Goal: Task Accomplishment & Management: Use online tool/utility

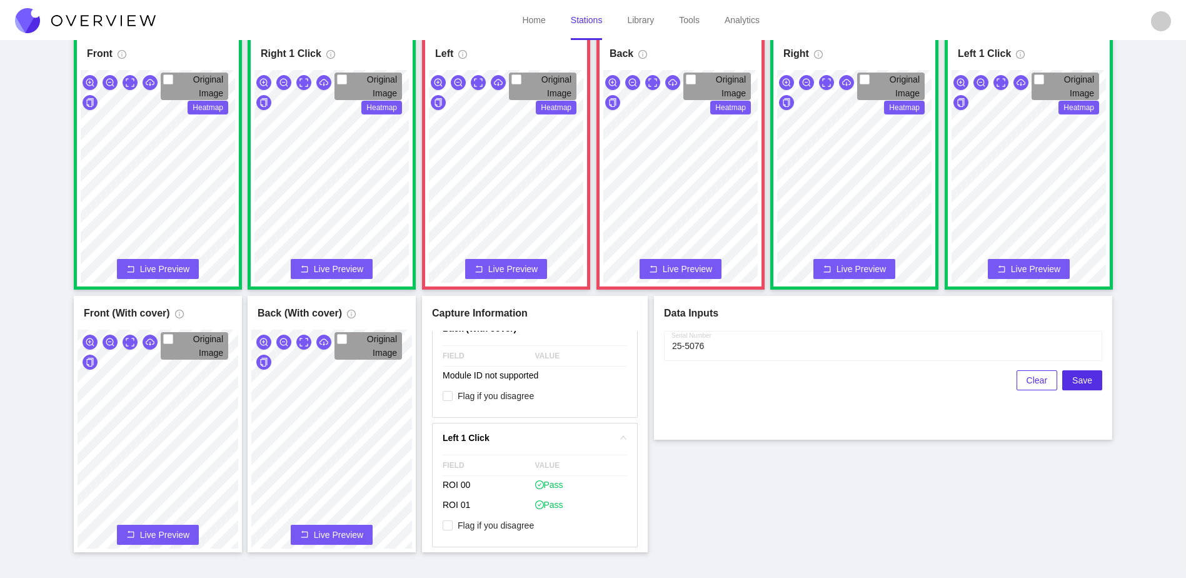
scroll to position [1885, 0]
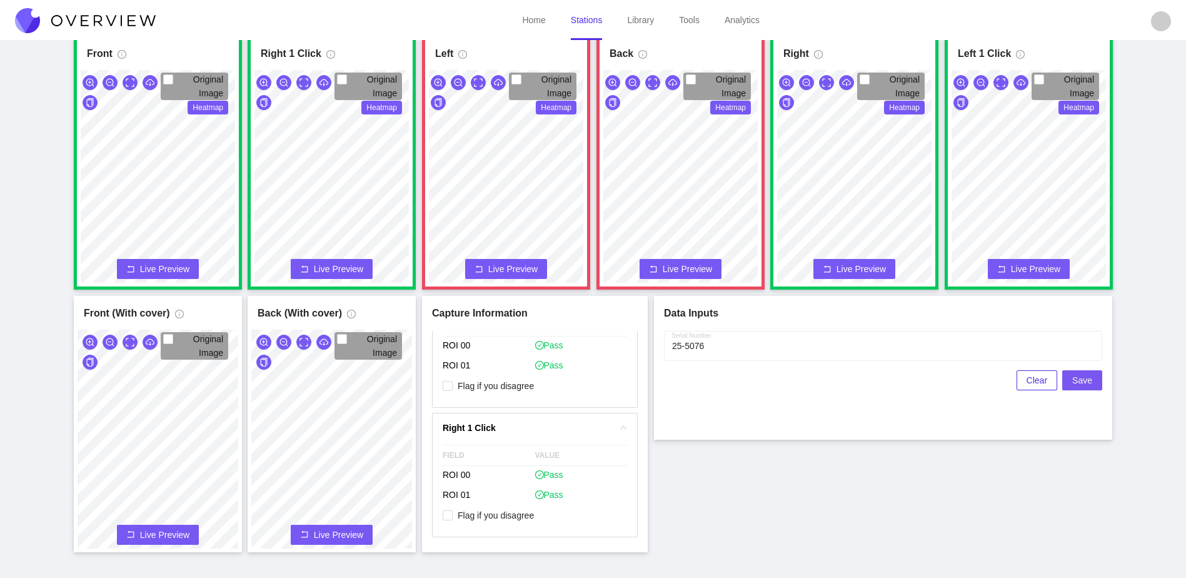
drag, startPoint x: 1093, startPoint y: 378, endPoint x: 1073, endPoint y: 446, distance: 71.0
click at [1073, 446] on div "Front Original Image Heatmap Capture Connecting... Please wait for the camera t…" at bounding box center [593, 292] width 1155 height 519
click at [1069, 379] on button "Save" at bounding box center [1082, 380] width 40 height 20
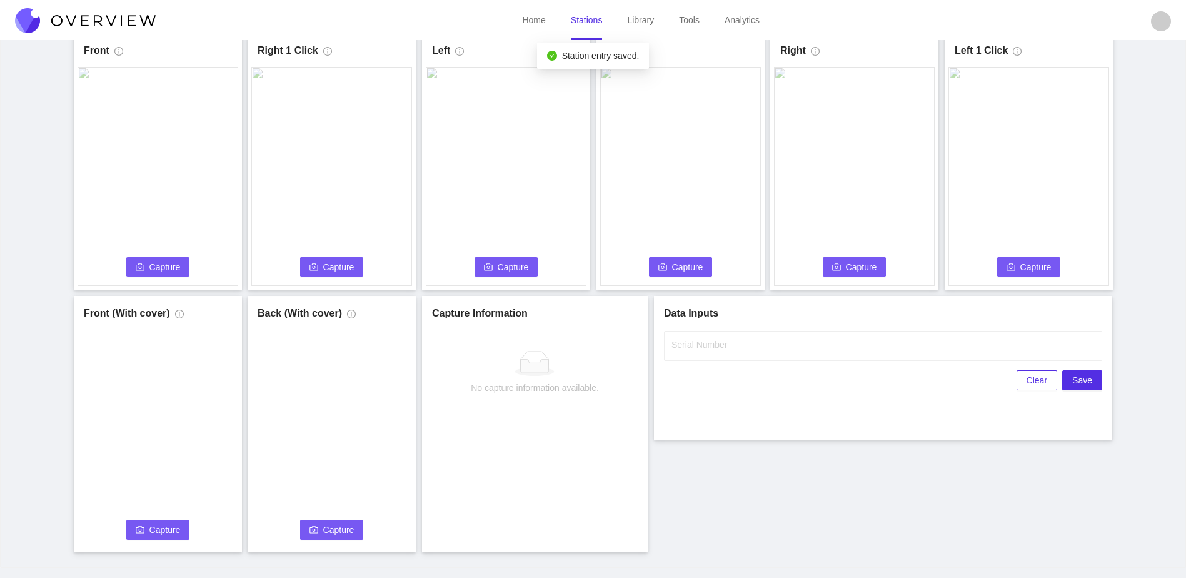
scroll to position [0, 0]
click at [155, 262] on span "Capture" at bounding box center [164, 267] width 31 height 14
click at [832, 354] on input "Serial Number" at bounding box center [883, 346] width 438 height 30
type input "25-5077"
click at [814, 470] on div "Front Capture in progress Connecting... Please wait for the camera to connect..…" at bounding box center [593, 292] width 1155 height 519
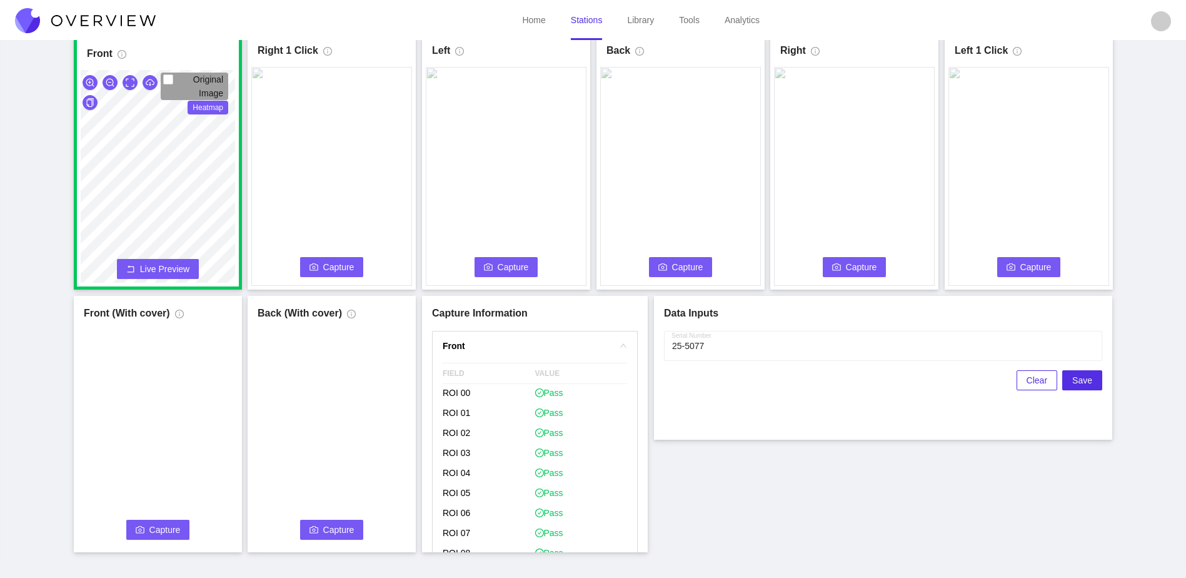
click at [355, 260] on button "Capture" at bounding box center [332, 267] width 64 height 20
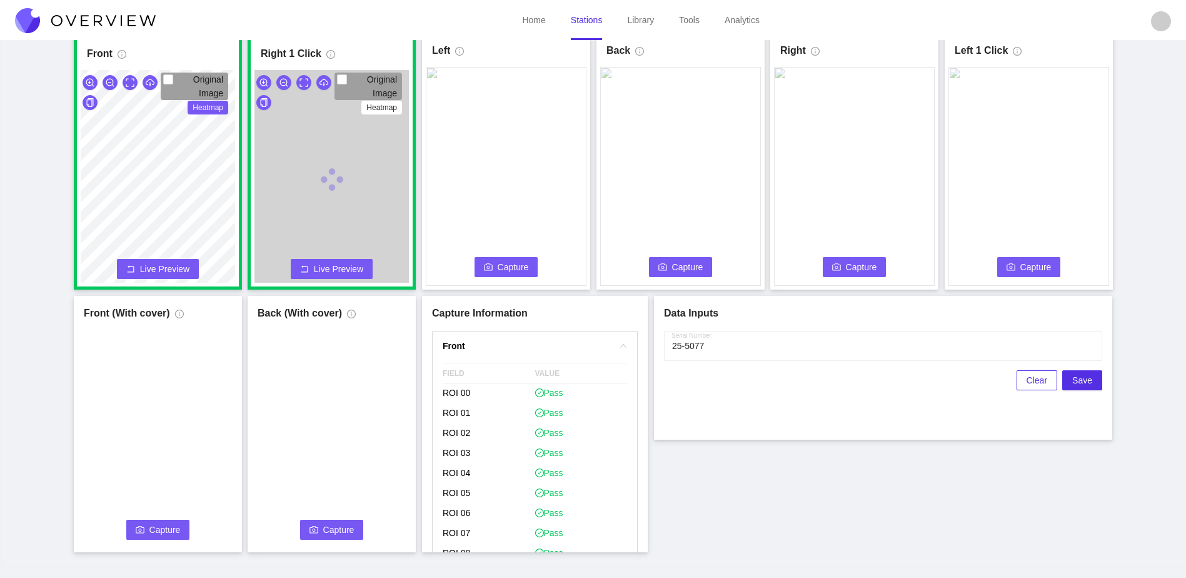
click at [506, 271] on span "Capture" at bounding box center [513, 267] width 31 height 14
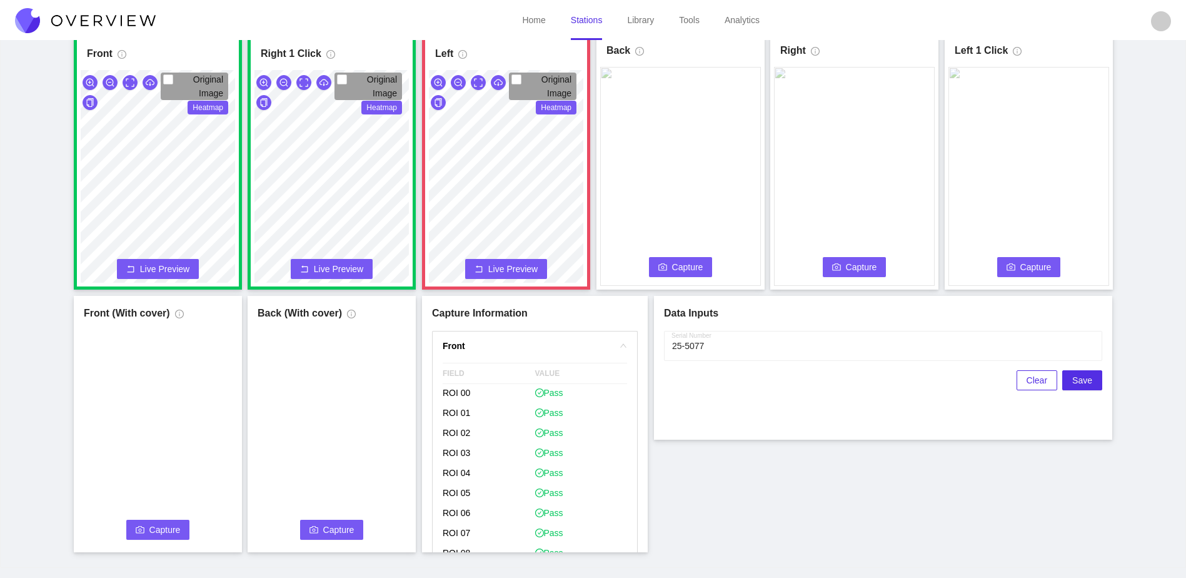
click at [684, 261] on span "Capture" at bounding box center [687, 267] width 31 height 14
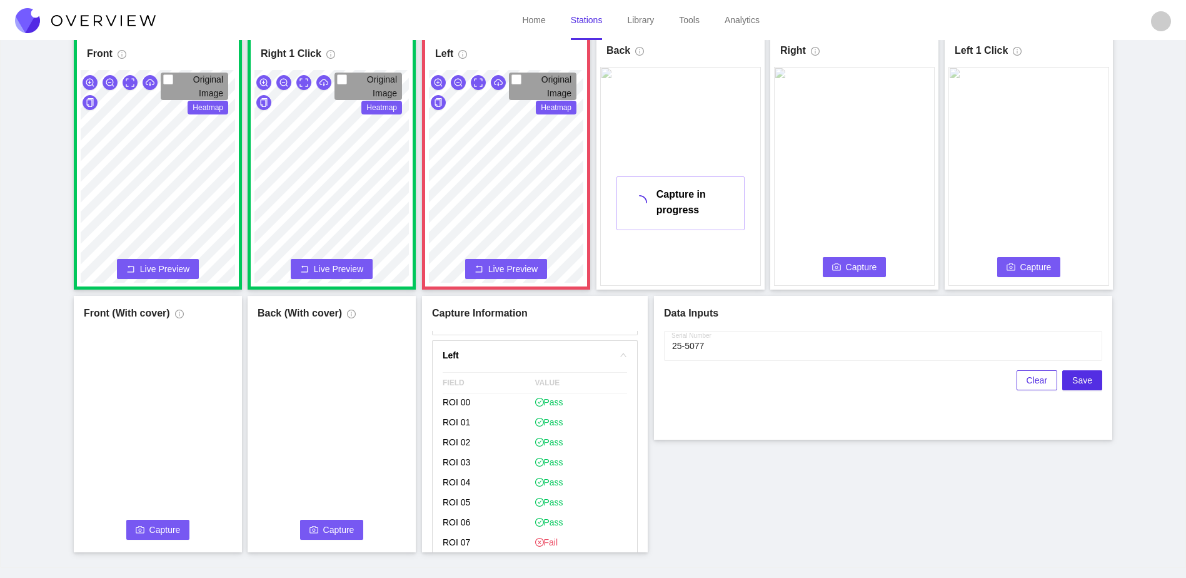
scroll to position [625, 0]
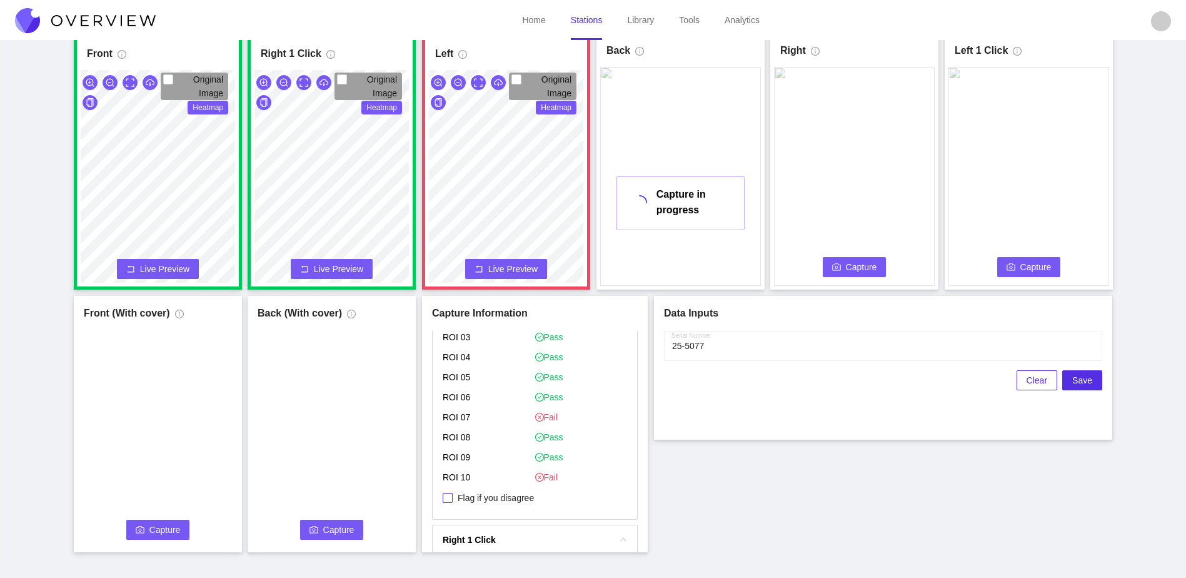
click at [508, 498] on span "Flag if you disagree" at bounding box center [496, 497] width 86 height 13
click at [453, 498] on input "Flag if you disagree" at bounding box center [448, 498] width 10 height 10
checkbox input "true"
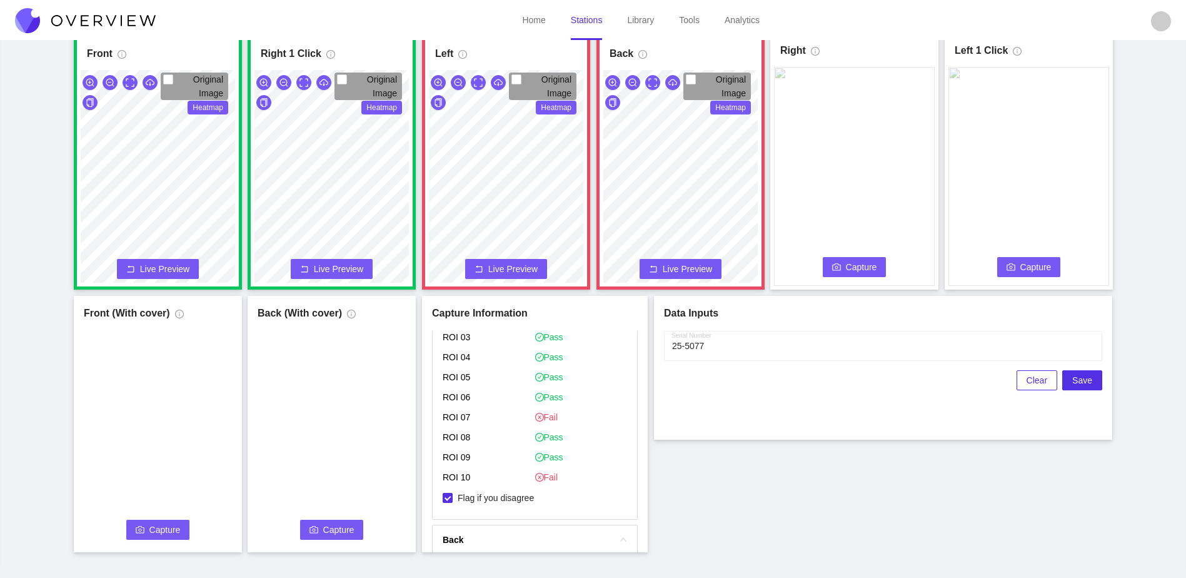
click at [683, 386] on div "Front Original Image Heatmap Capture Connecting... Please wait for the camera t…" at bounding box center [593, 292] width 1155 height 519
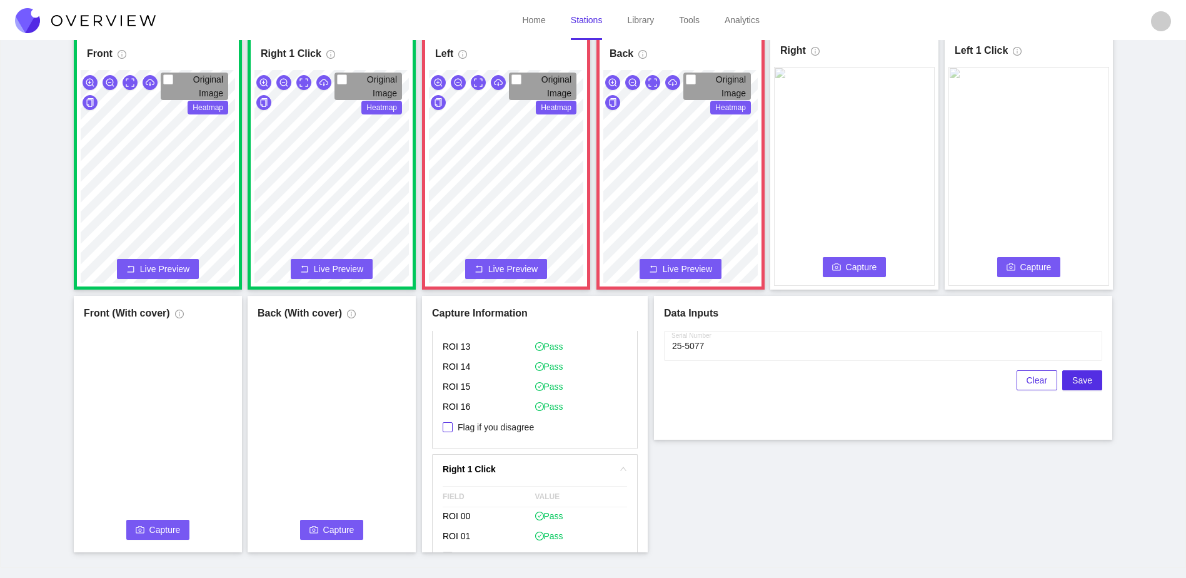
click at [518, 428] on span "Flag if you disagree" at bounding box center [496, 427] width 86 height 13
click at [453, 428] on input "Flag if you disagree" at bounding box center [448, 427] width 10 height 10
checkbox input "true"
click at [861, 280] on video at bounding box center [854, 176] width 161 height 219
click at [864, 264] on span "Capture" at bounding box center [861, 267] width 31 height 14
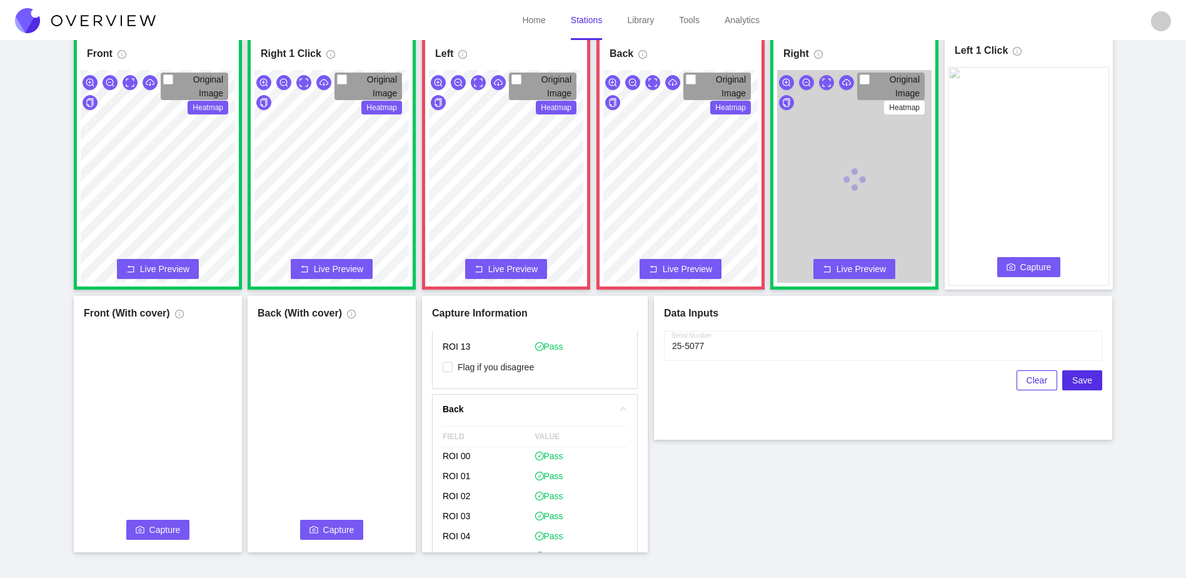
scroll to position [1495, 0]
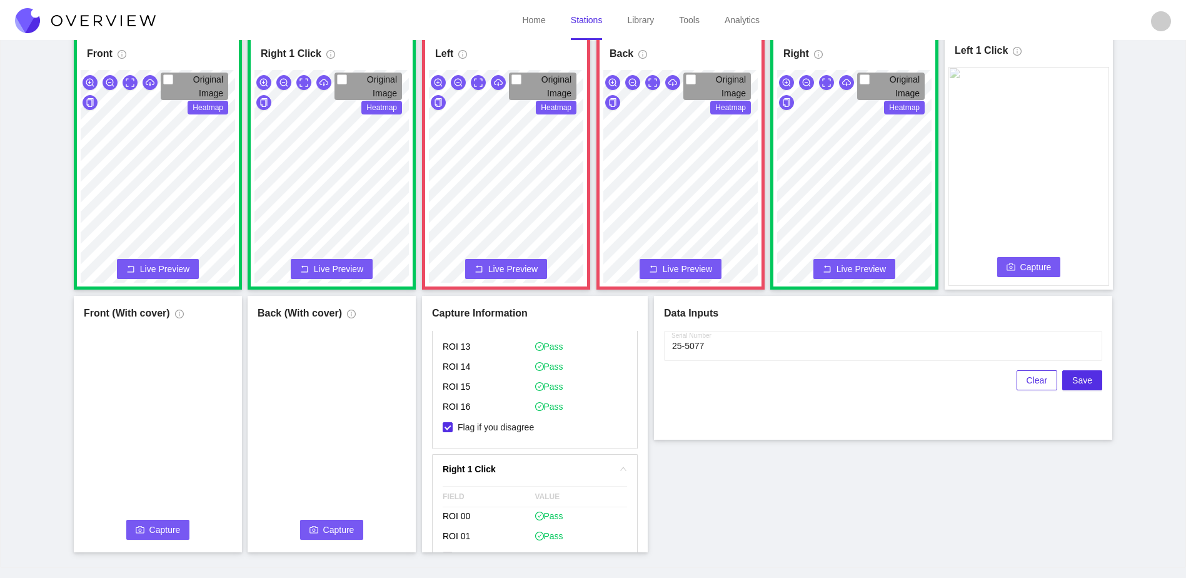
click at [1040, 263] on span "Capture" at bounding box center [1035, 267] width 31 height 14
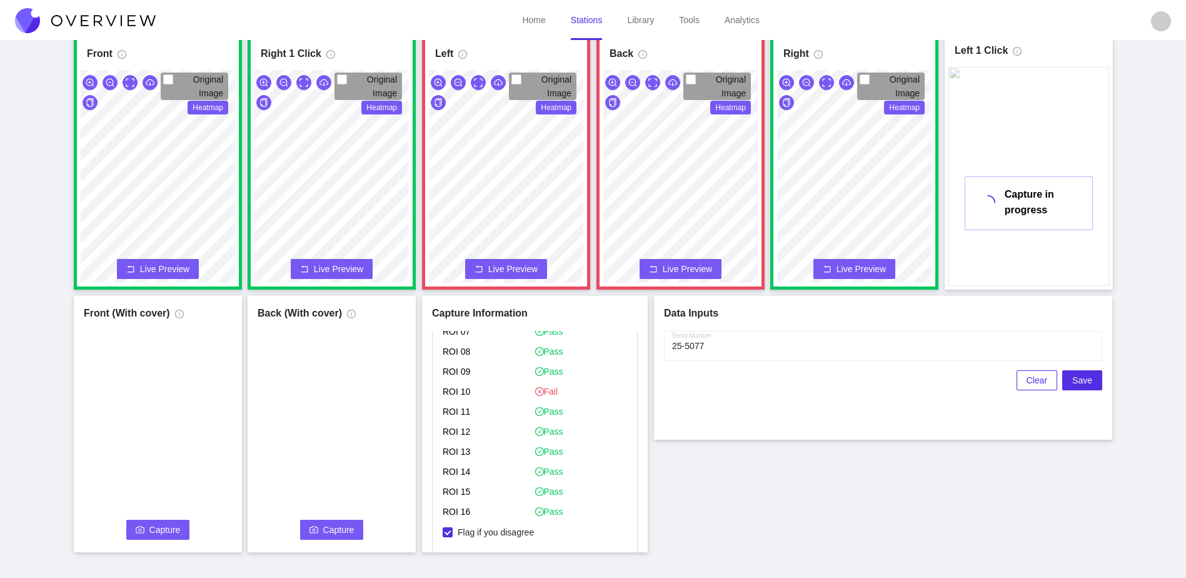
scroll to position [1411, 0]
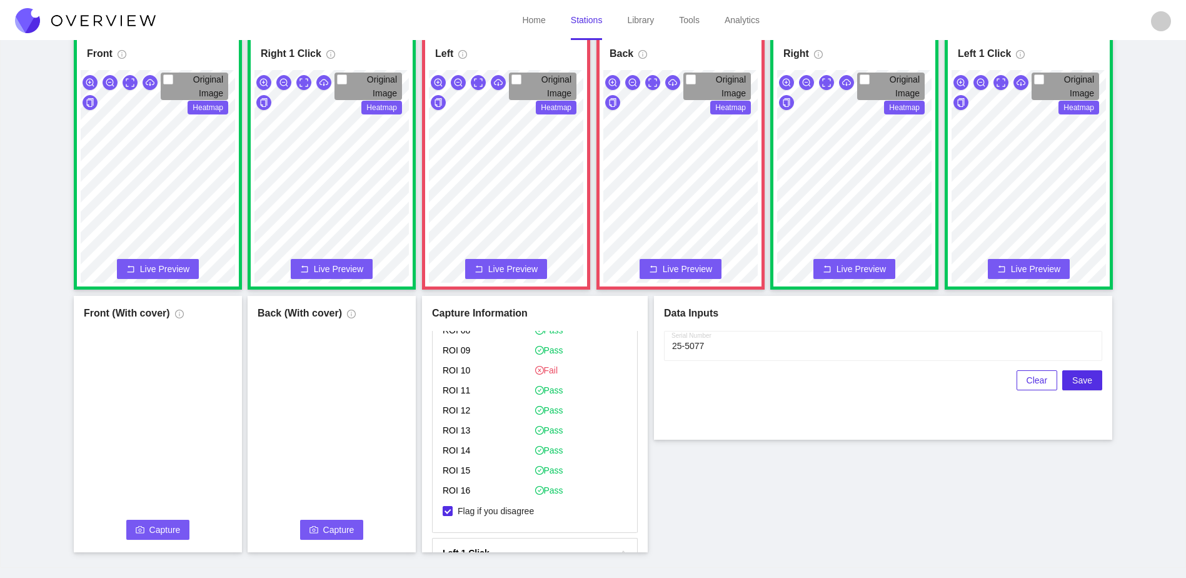
click at [154, 536] on button "Capture" at bounding box center [158, 530] width 64 height 20
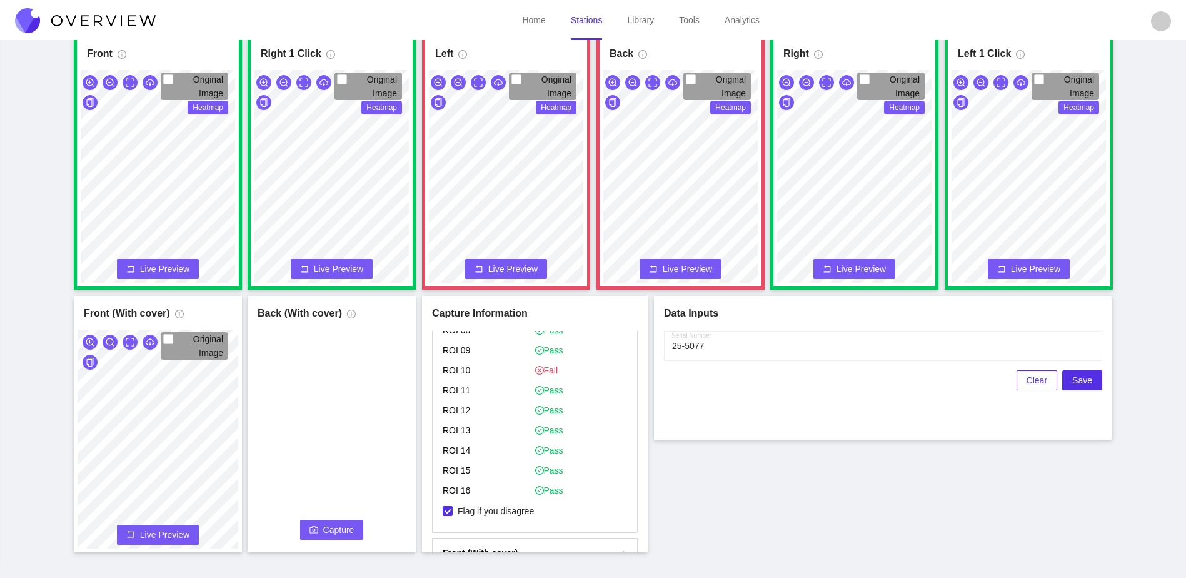
click at [331, 528] on span "Capture" at bounding box center [338, 530] width 31 height 14
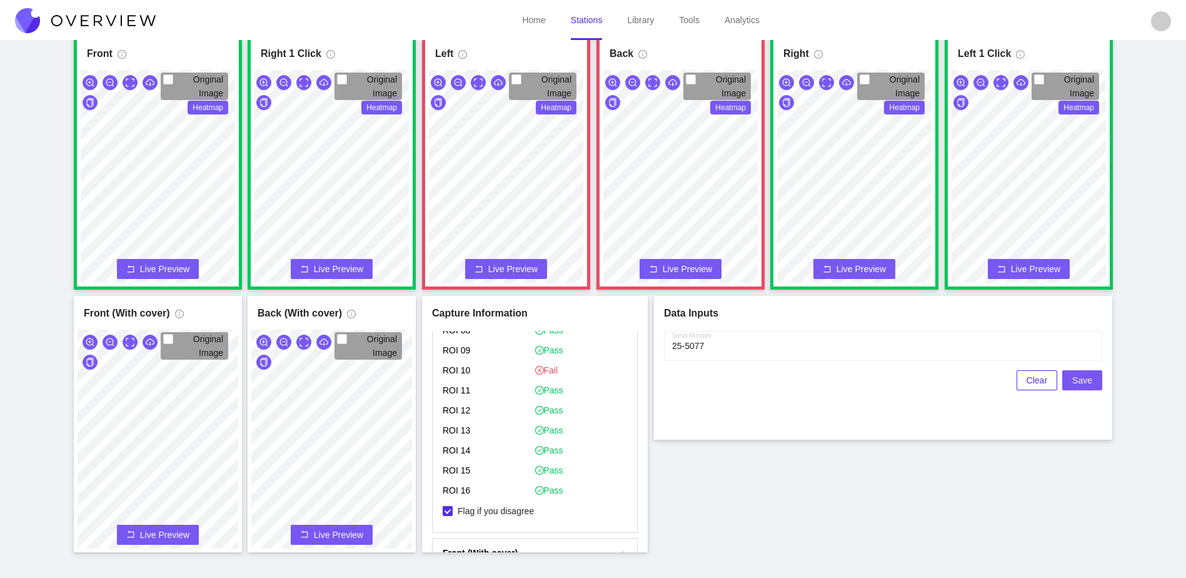
click at [1080, 376] on span "Save" at bounding box center [1082, 380] width 20 height 14
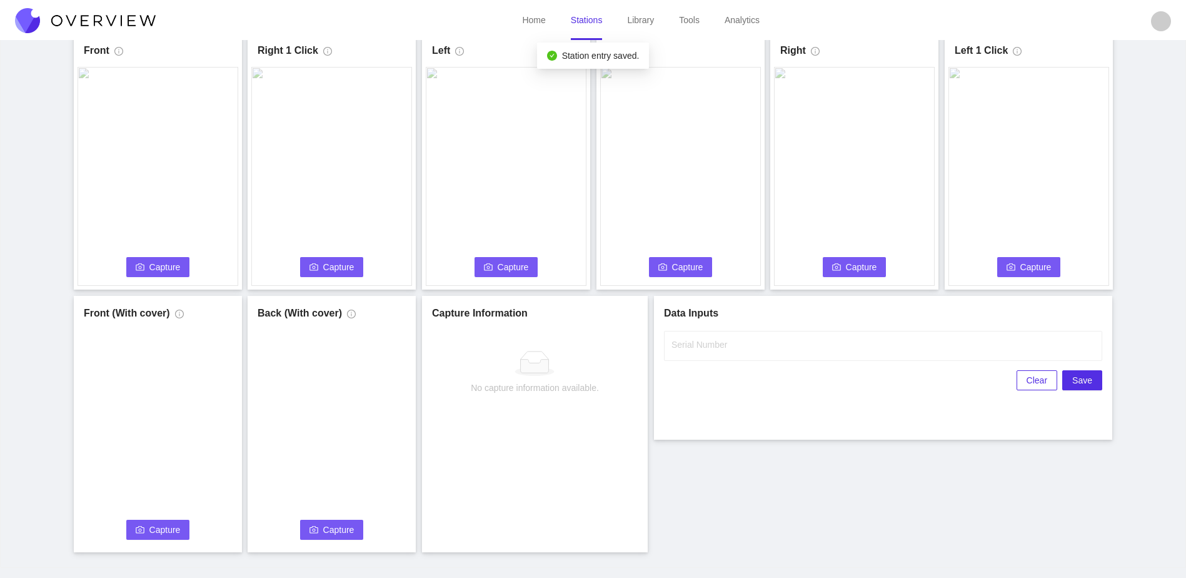
scroll to position [0, 0]
click at [164, 266] on span "Capture" at bounding box center [164, 267] width 31 height 14
click at [778, 343] on input "Serial Number" at bounding box center [883, 346] width 438 height 30
type input "25-5078"
click at [745, 441] on div "Front Capture in progress Connecting... Please wait for the camera to connect..…" at bounding box center [593, 292] width 1155 height 519
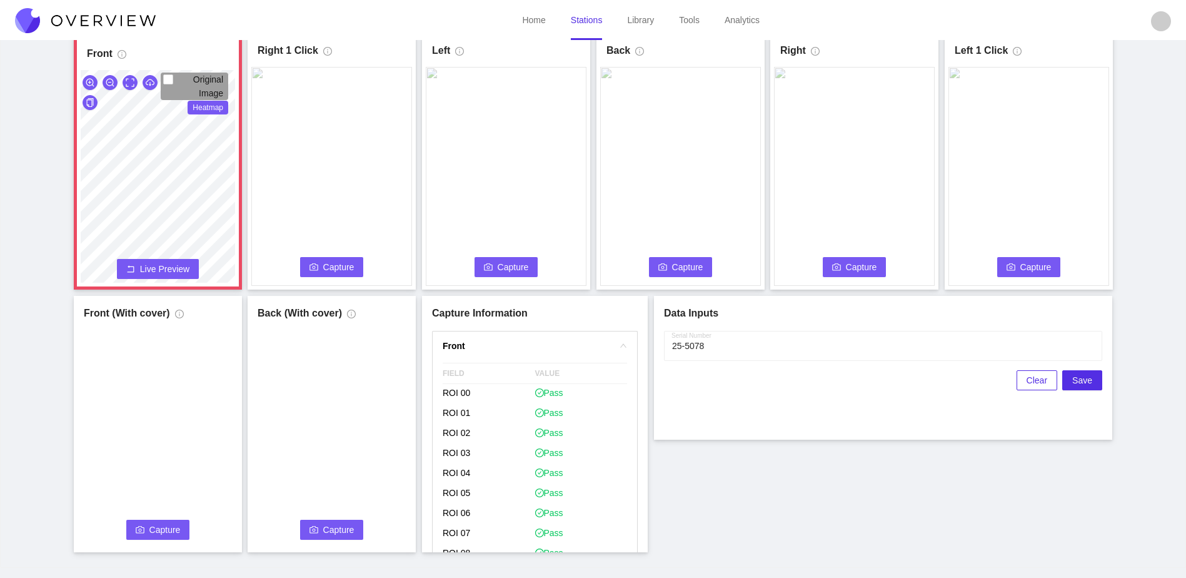
click at [333, 266] on span "Capture" at bounding box center [338, 267] width 31 height 14
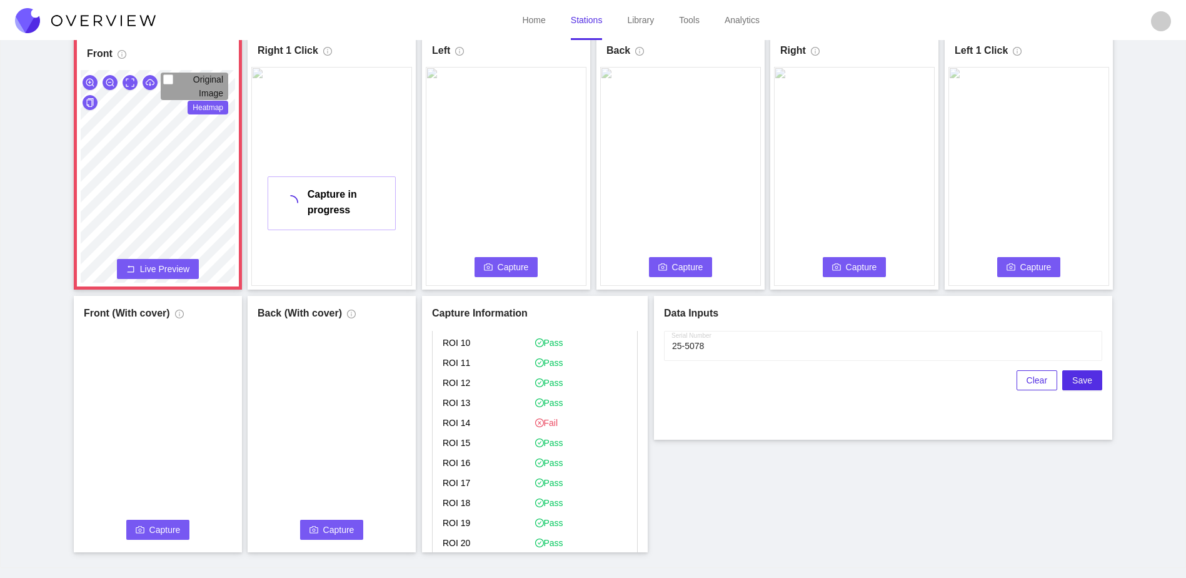
scroll to position [298, 0]
click at [503, 517] on span "Flag if you disagree" at bounding box center [496, 515] width 86 height 13
click at [453, 517] on input "Flag if you disagree" at bounding box center [448, 515] width 10 height 10
checkbox input "true"
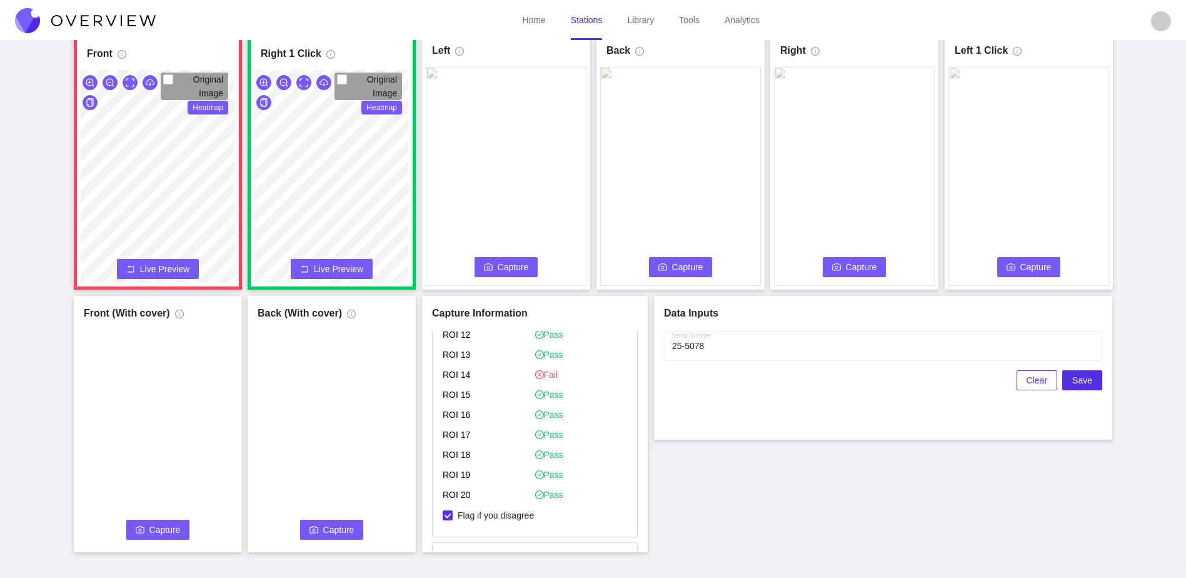
click at [519, 269] on span "Capture" at bounding box center [513, 267] width 31 height 14
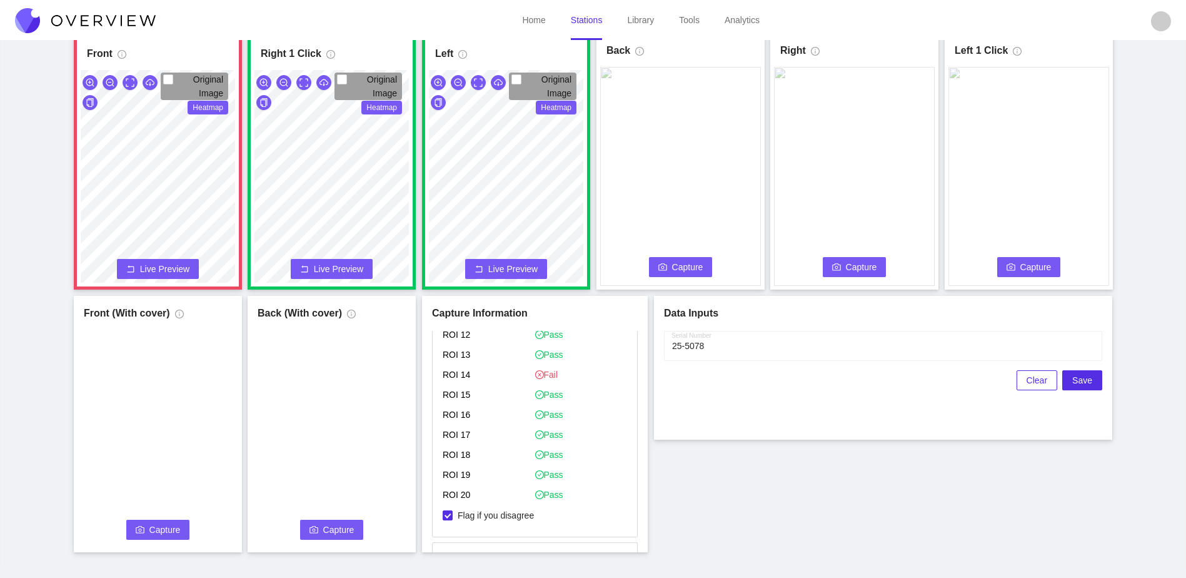
click at [675, 270] on span "Capture" at bounding box center [687, 267] width 31 height 14
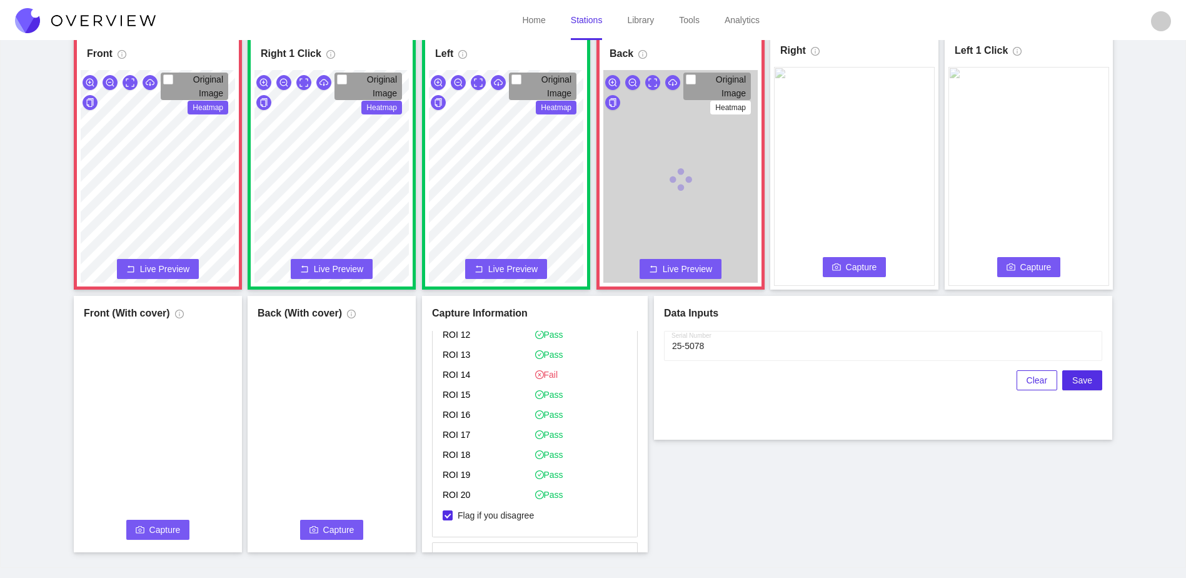
click at [872, 264] on span "Capture" at bounding box center [861, 267] width 31 height 14
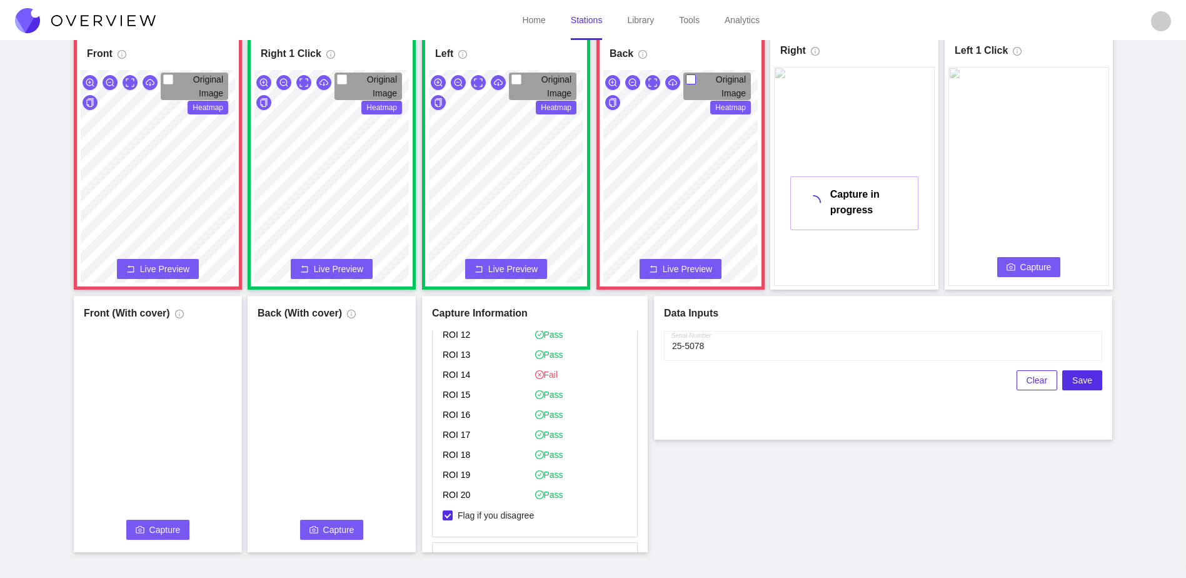
click at [715, 91] on div "Original Image Heatmap" at bounding box center [680, 179] width 161 height 219
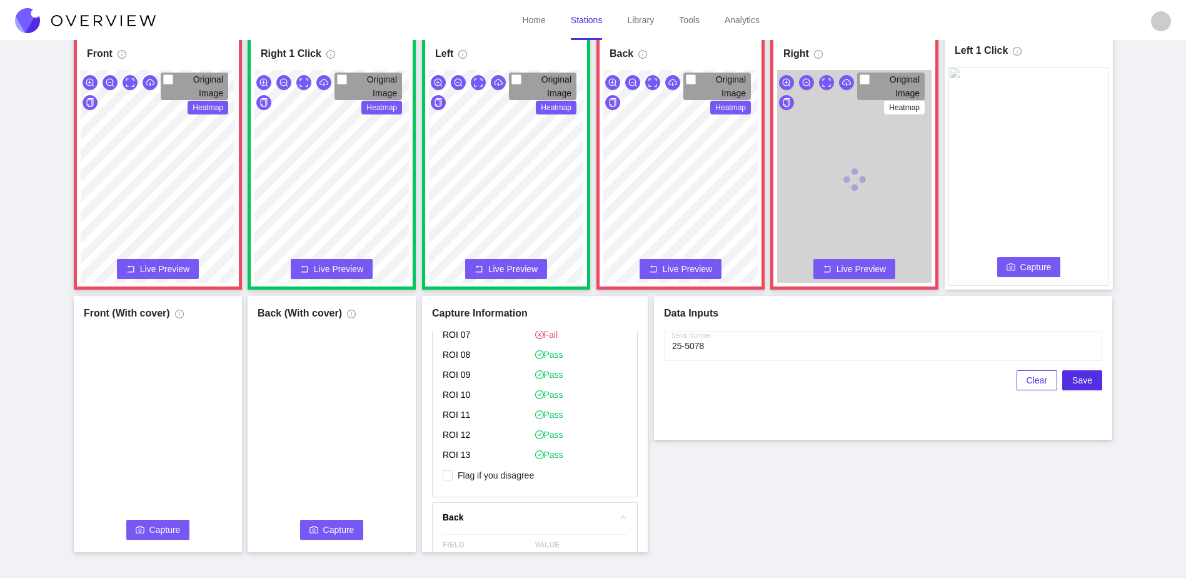
scroll to position [1418, 0]
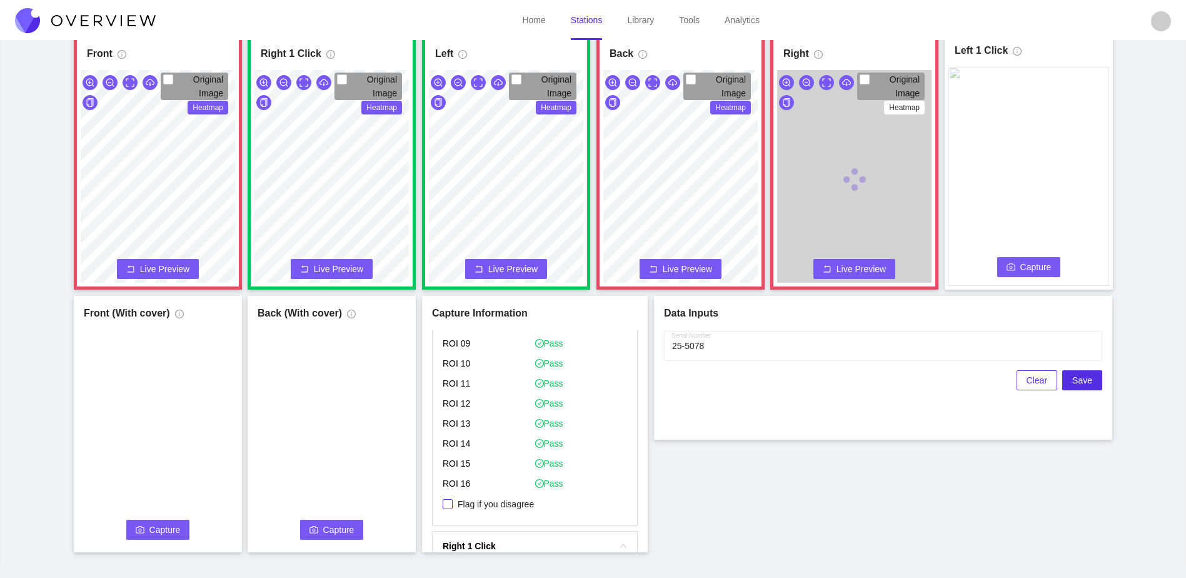
click at [485, 508] on span "Flag if you disagree" at bounding box center [496, 504] width 86 height 13
click at [453, 508] on input "Flag if you disagree" at bounding box center [448, 504] width 10 height 10
checkbox input "true"
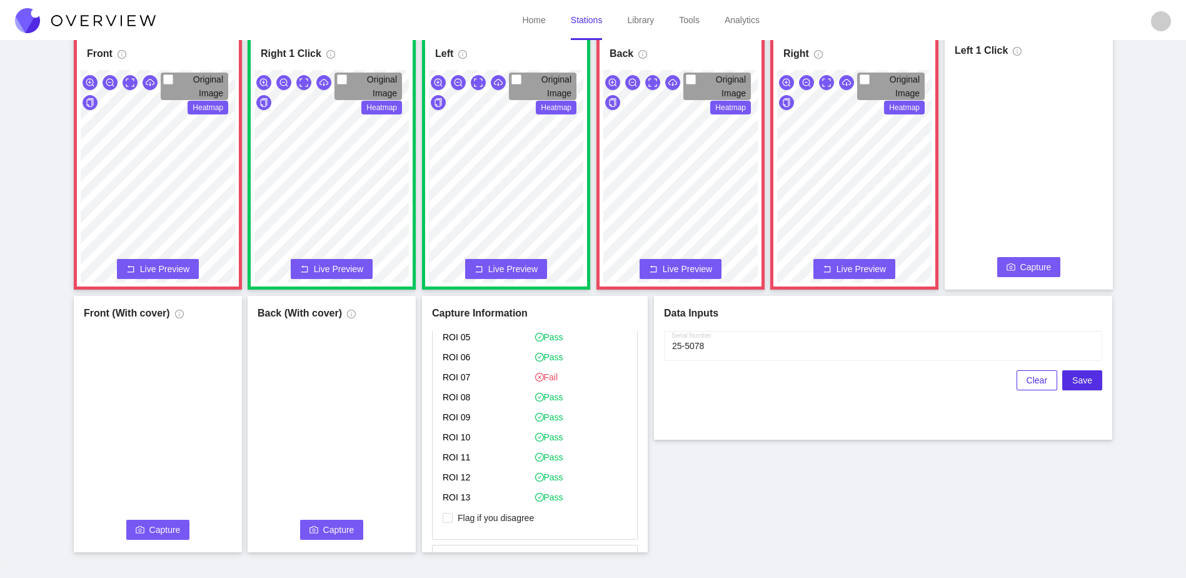
scroll to position [1036, 0]
click at [508, 461] on span "Flag if you disagree" at bounding box center [496, 456] width 86 height 13
click at [453, 461] on input "Flag if you disagree" at bounding box center [448, 456] width 10 height 10
checkbox input "true"
click at [692, 266] on span "Live Preview" at bounding box center [687, 269] width 49 height 13
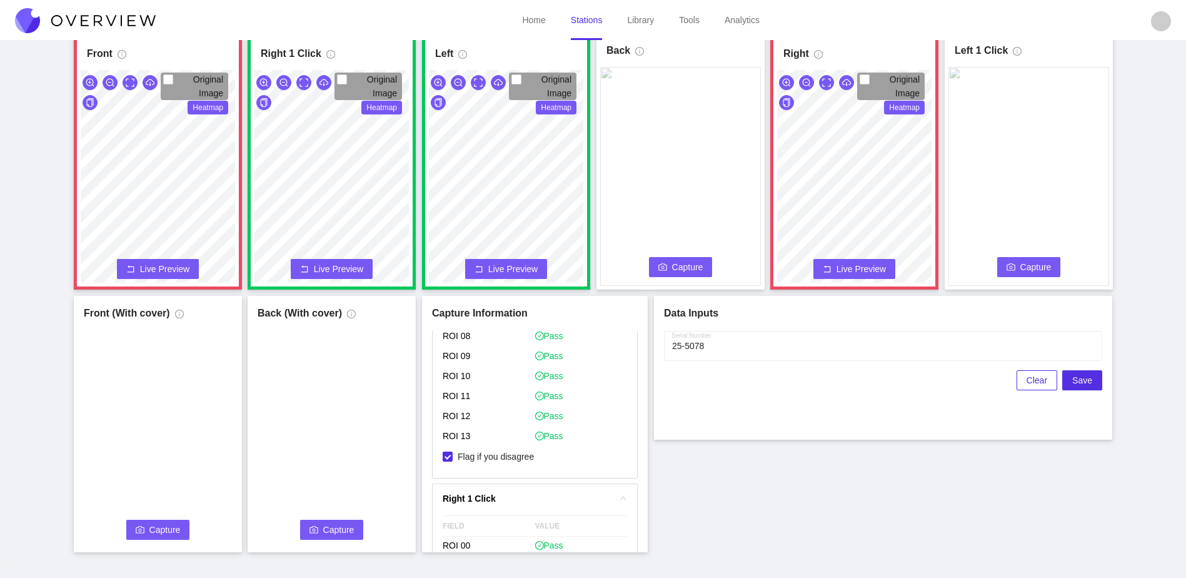
click at [698, 276] on button "Capture" at bounding box center [681, 267] width 64 height 20
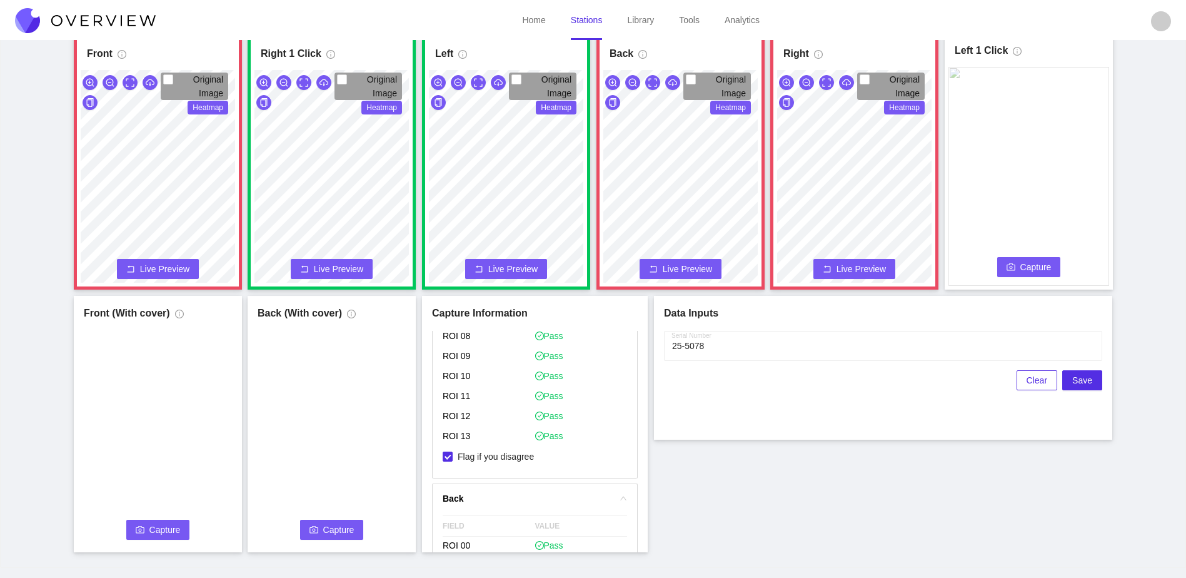
click at [776, 246] on div "Front Original Image Heatmap Capture Connecting... Please wait for the camera t…" at bounding box center [593, 292] width 1155 height 519
click at [1010, 269] on icon "camera" at bounding box center [1011, 267] width 9 height 9
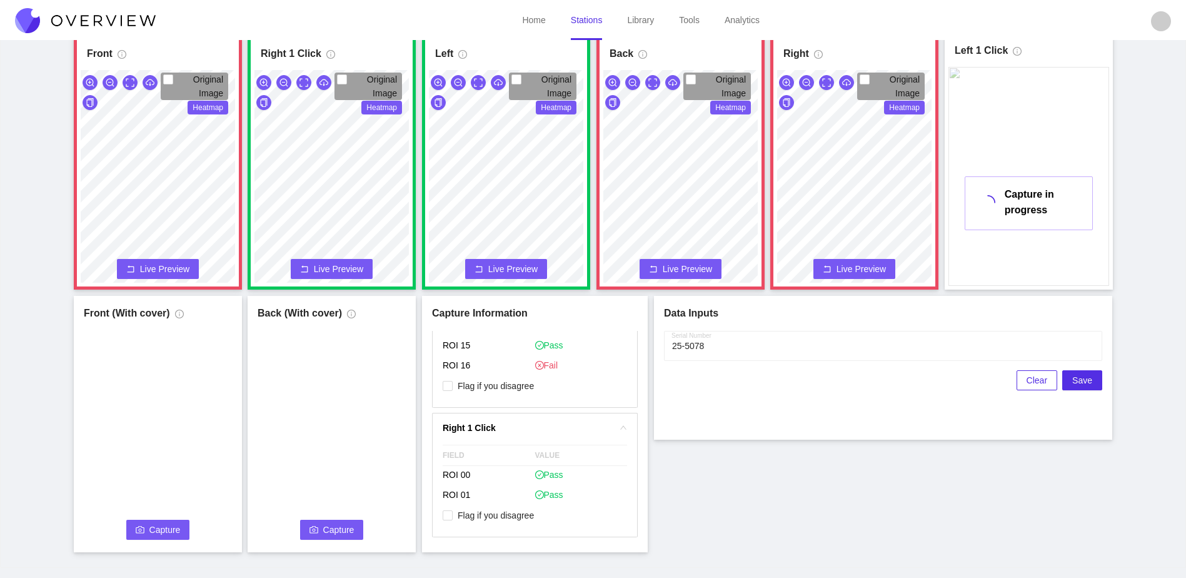
scroll to position [1474, 0]
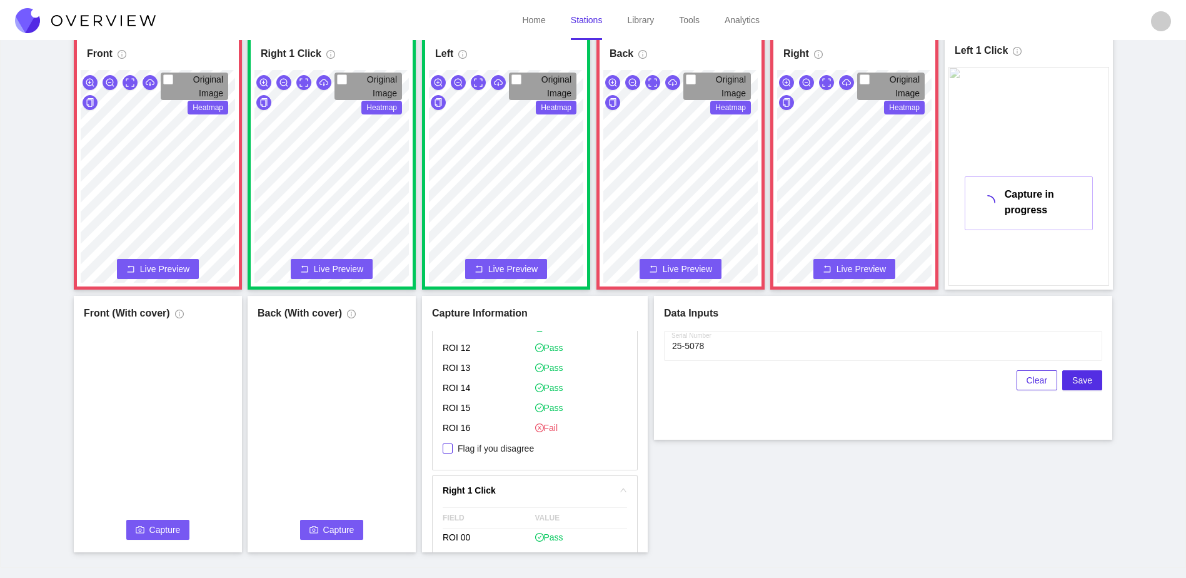
click at [510, 451] on span "Flag if you disagree" at bounding box center [496, 448] width 86 height 13
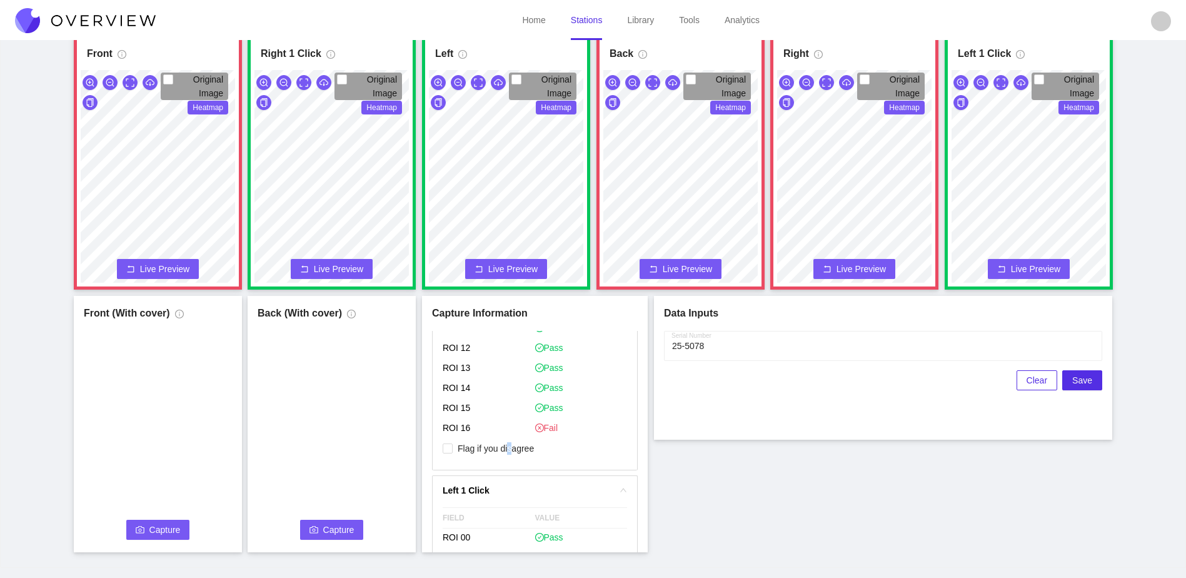
drag, startPoint x: 166, startPoint y: 540, endPoint x: 160, endPoint y: 535, distance: 8.0
click at [162, 535] on div "Capture Connecting... Please wait for the camera to connect..." at bounding box center [158, 439] width 161 height 219
click at [154, 535] on span "Capture" at bounding box center [164, 530] width 31 height 14
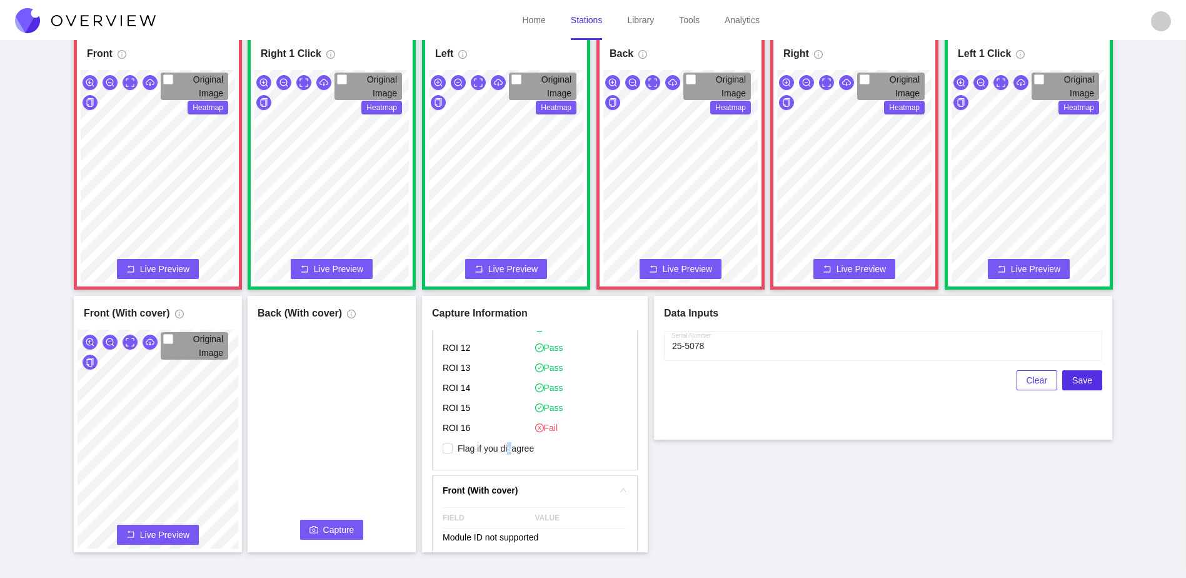
click at [326, 526] on span "Capture" at bounding box center [338, 530] width 31 height 14
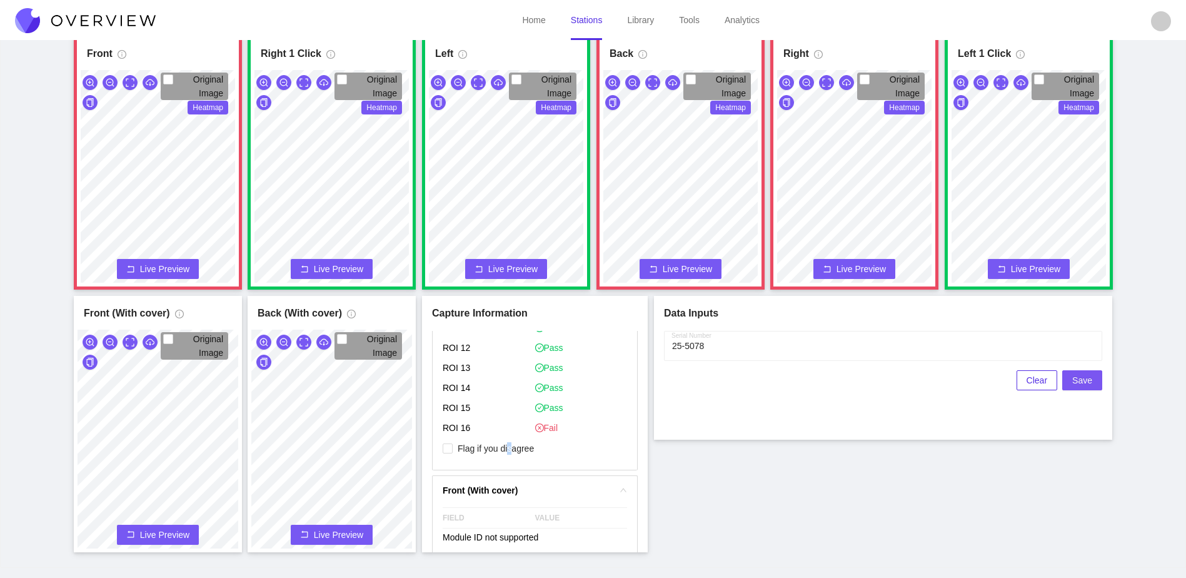
drag, startPoint x: 1088, startPoint y: 383, endPoint x: 1014, endPoint y: 482, distance: 124.2
click at [1014, 482] on div "Front Original Image Heatmap Capture Connecting... Please wait for the camera t…" at bounding box center [593, 292] width 1155 height 519
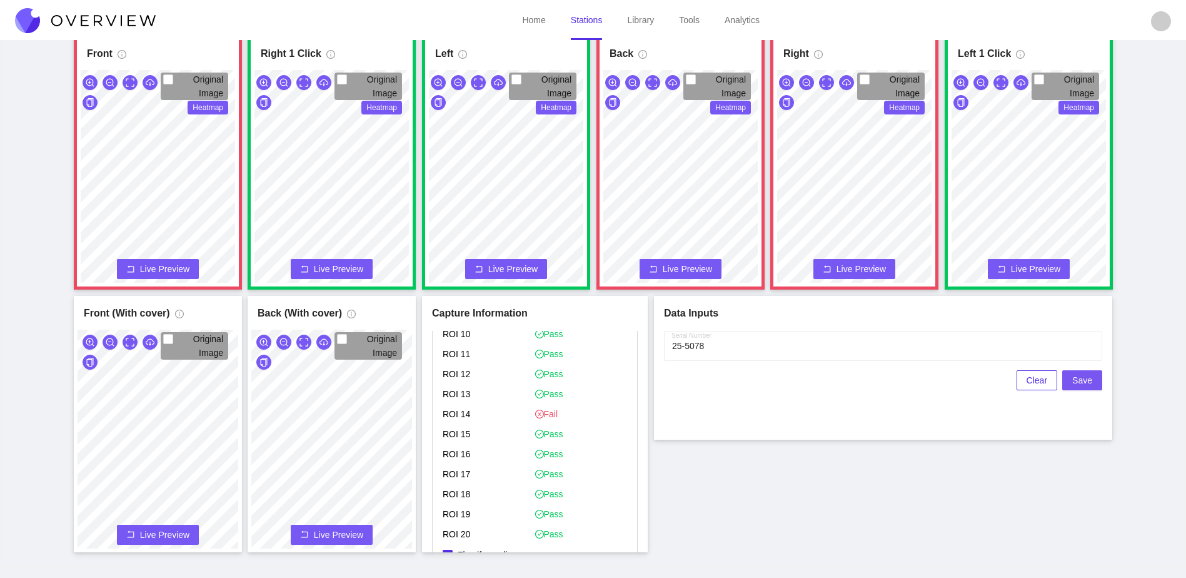
scroll to position [9, 0]
click at [1088, 377] on span "Save" at bounding box center [1082, 380] width 20 height 14
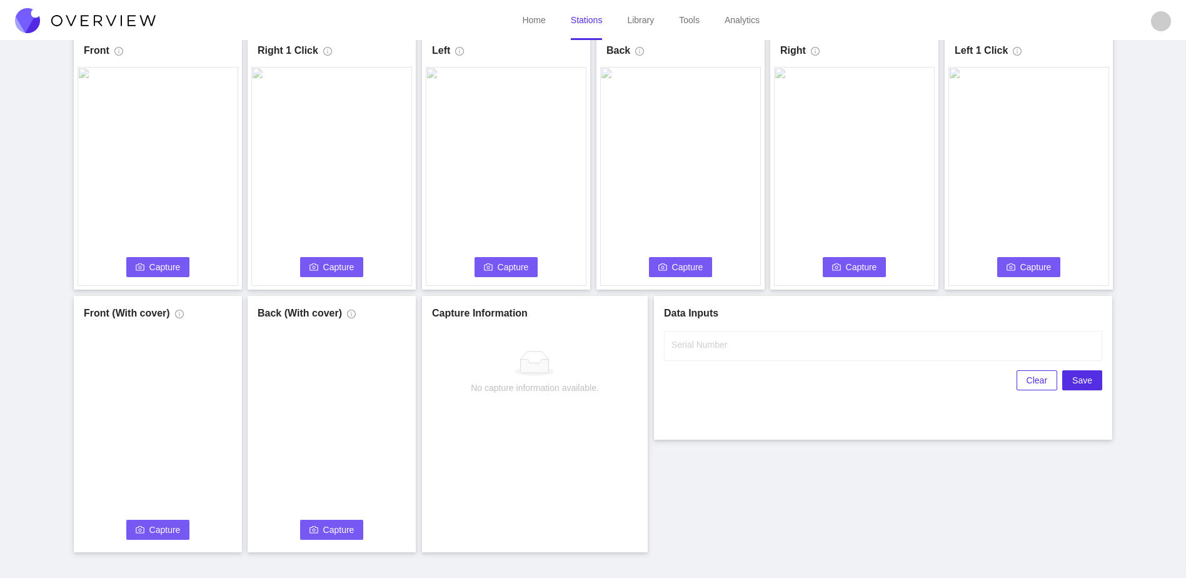
scroll to position [0, 0]
click at [164, 269] on span "Capture" at bounding box center [164, 267] width 31 height 14
click at [760, 341] on input "Serial Number" at bounding box center [883, 346] width 438 height 30
type input "25-5079"
click at [747, 489] on div "Front Capture in progress Connecting... Please wait for the camera to connect..…" at bounding box center [593, 292] width 1155 height 519
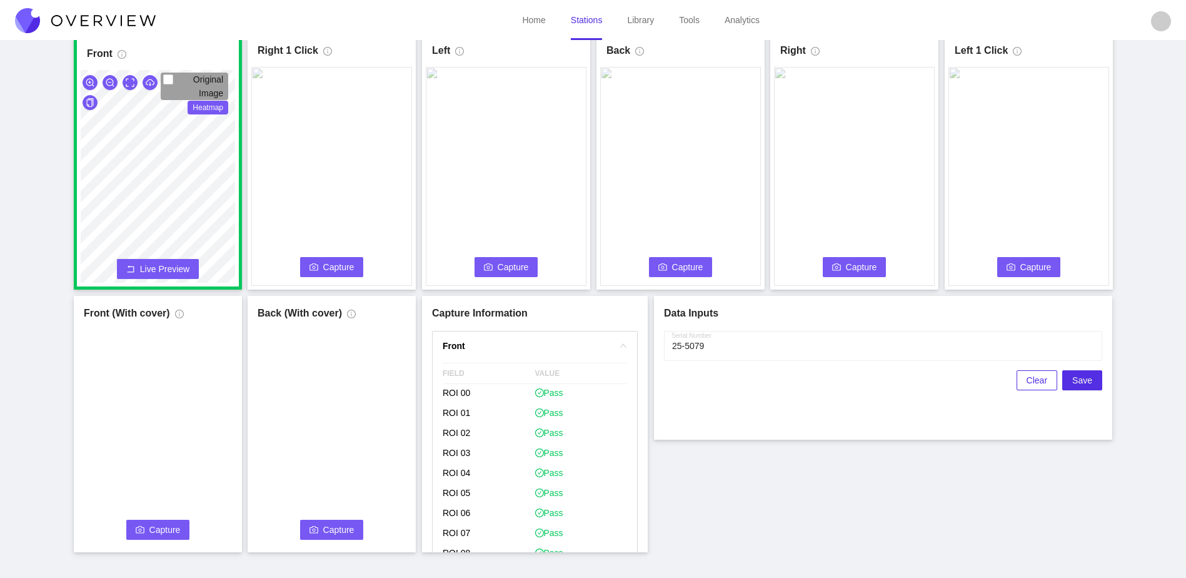
click at [326, 268] on span "Capture" at bounding box center [338, 267] width 31 height 14
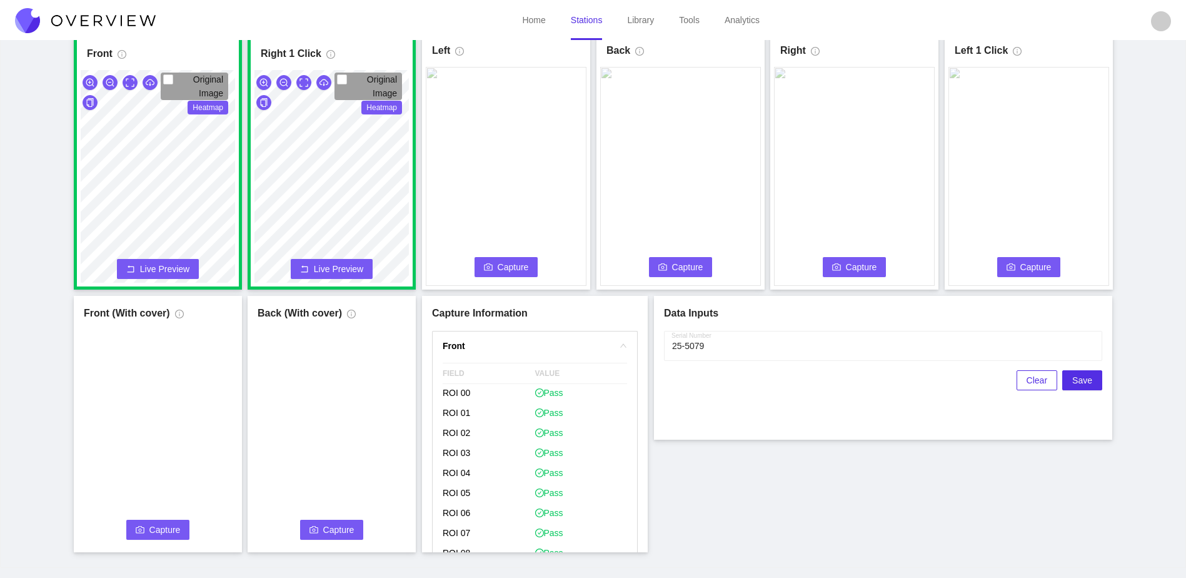
click at [501, 269] on span "Capture" at bounding box center [513, 267] width 31 height 14
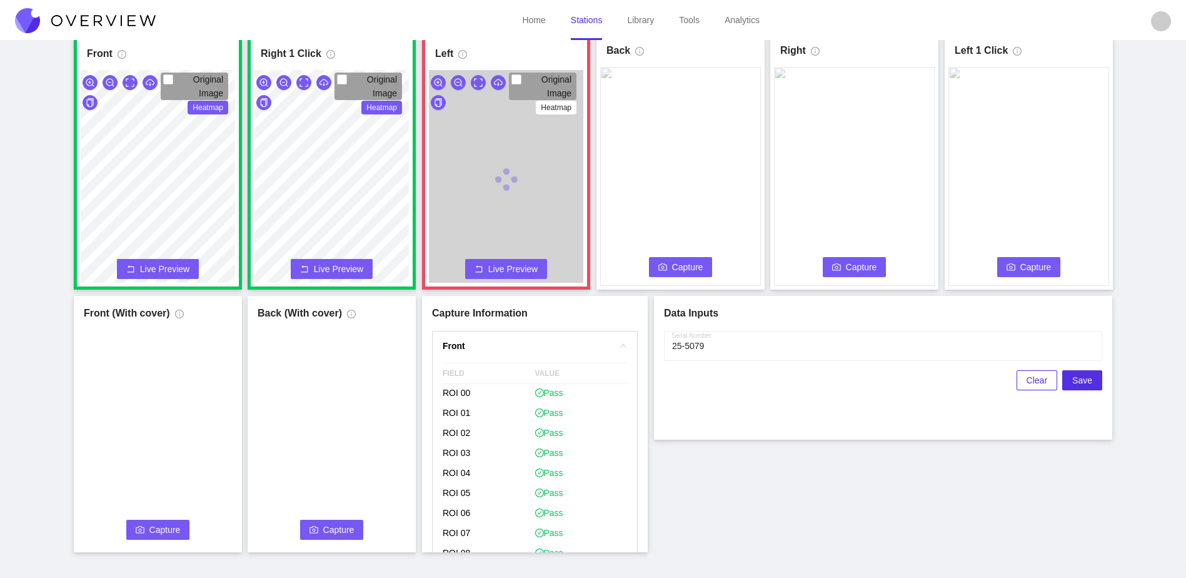
click at [688, 268] on span "Capture" at bounding box center [687, 267] width 31 height 14
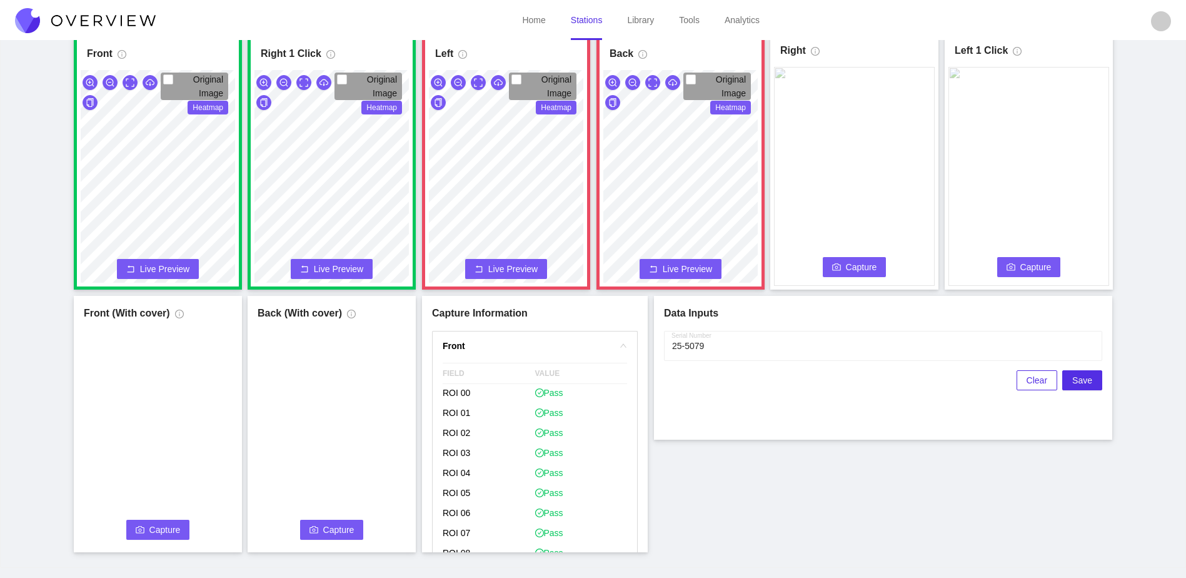
click at [863, 267] on span "Capture" at bounding box center [861, 267] width 31 height 14
click at [696, 322] on div "Front Original Image Heatmap Capture Connecting... Please wait for the camera t…" at bounding box center [593, 292] width 1155 height 519
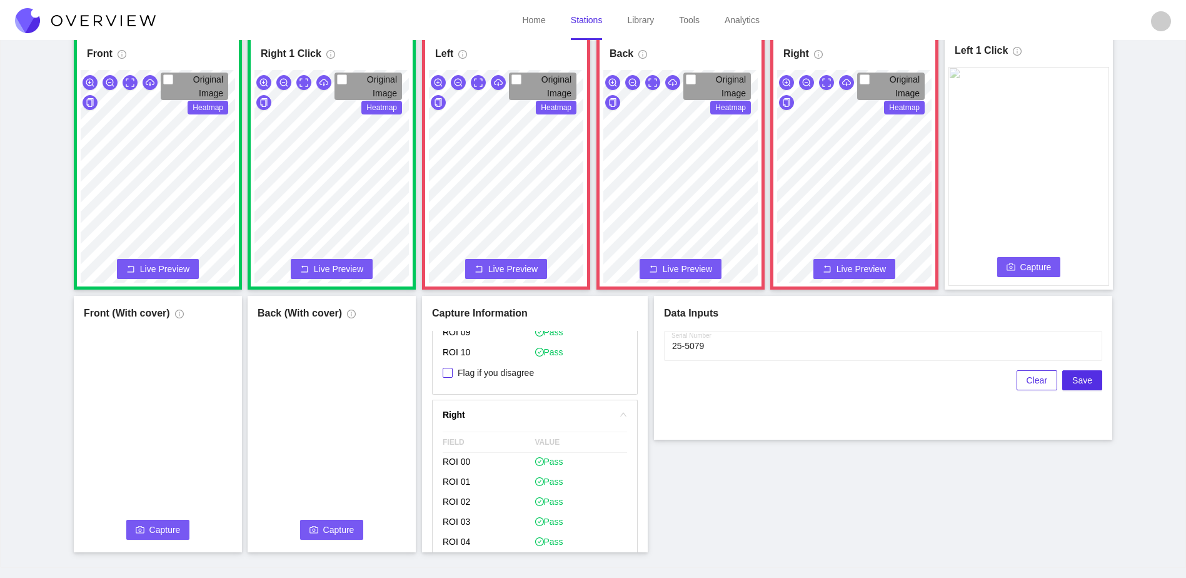
click at [501, 372] on span "Flag if you disagree" at bounding box center [496, 372] width 86 height 13
click at [453, 372] on input "Flag if you disagree" at bounding box center [448, 373] width 10 height 10
checkbox input "true"
click at [508, 428] on span "Flag if you disagree" at bounding box center [496, 429] width 86 height 13
click at [453, 428] on input "Flag if you disagree" at bounding box center [448, 430] width 10 height 10
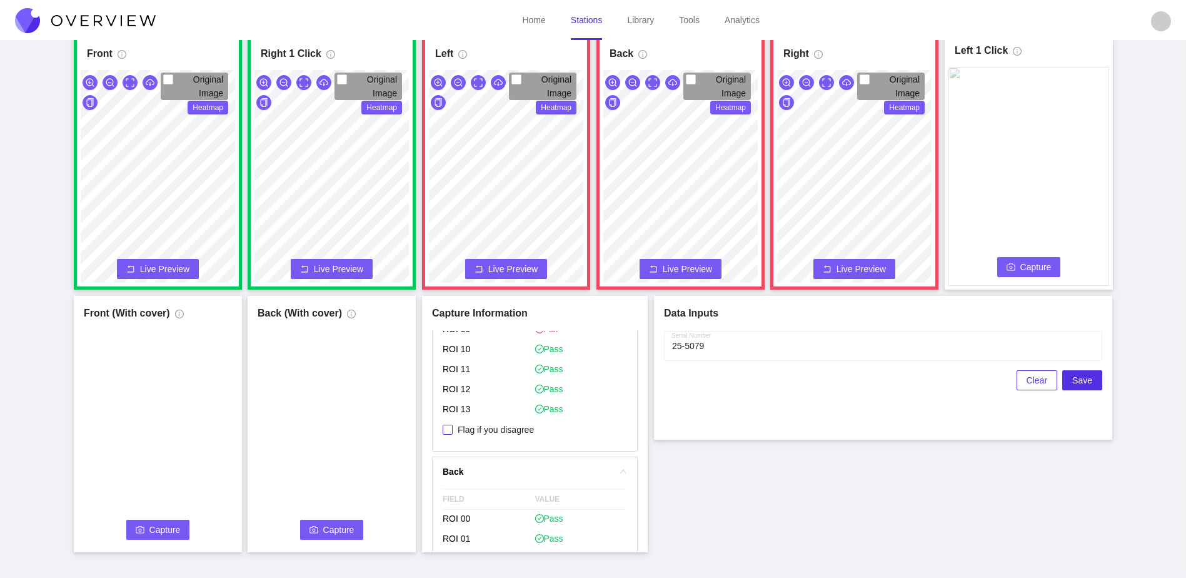
checkbox input "true"
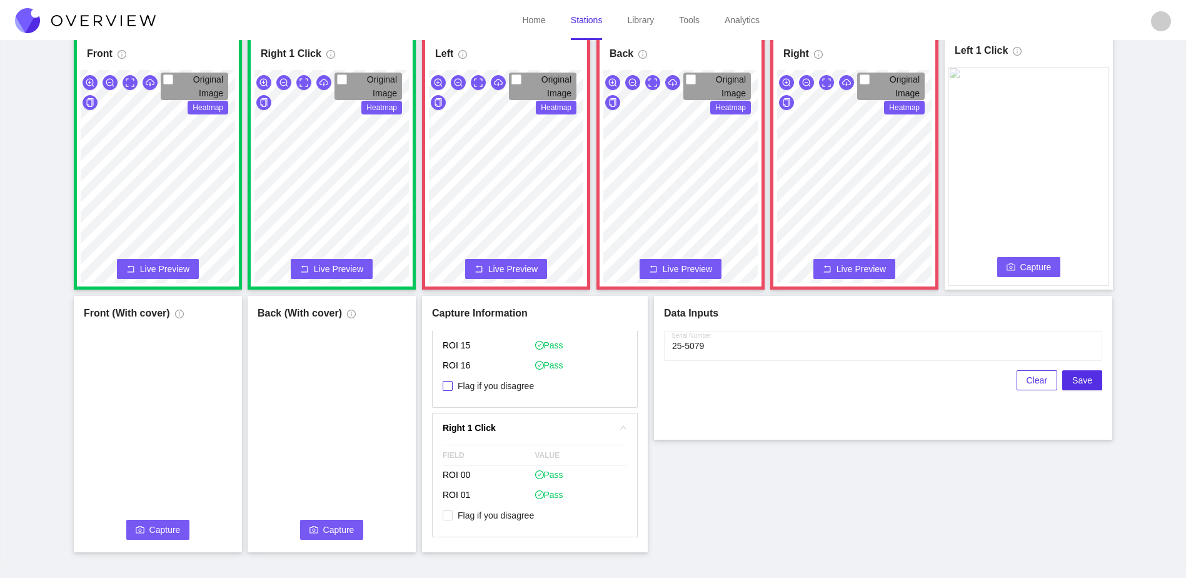
click at [509, 390] on span "Flag if you disagree" at bounding box center [496, 386] width 86 height 13
click at [453, 390] on input "Flag if you disagree" at bounding box center [448, 386] width 10 height 10
checkbox input "true"
click at [988, 129] on div "Front Original Image Heatmap Capture Connecting... Please wait for the camera t…" at bounding box center [593, 292] width 1155 height 519
click at [827, 156] on div "Front Original Image Heatmap Capture Connecting... Please wait for the camera t…" at bounding box center [593, 292] width 1155 height 519
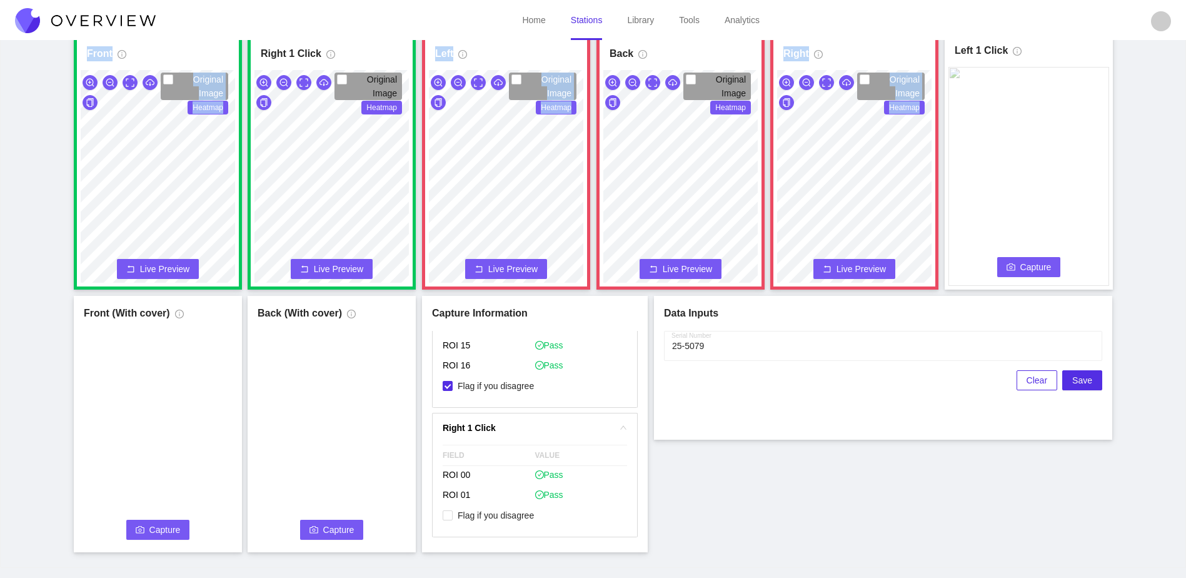
click at [1042, 268] on span "Capture" at bounding box center [1035, 267] width 31 height 14
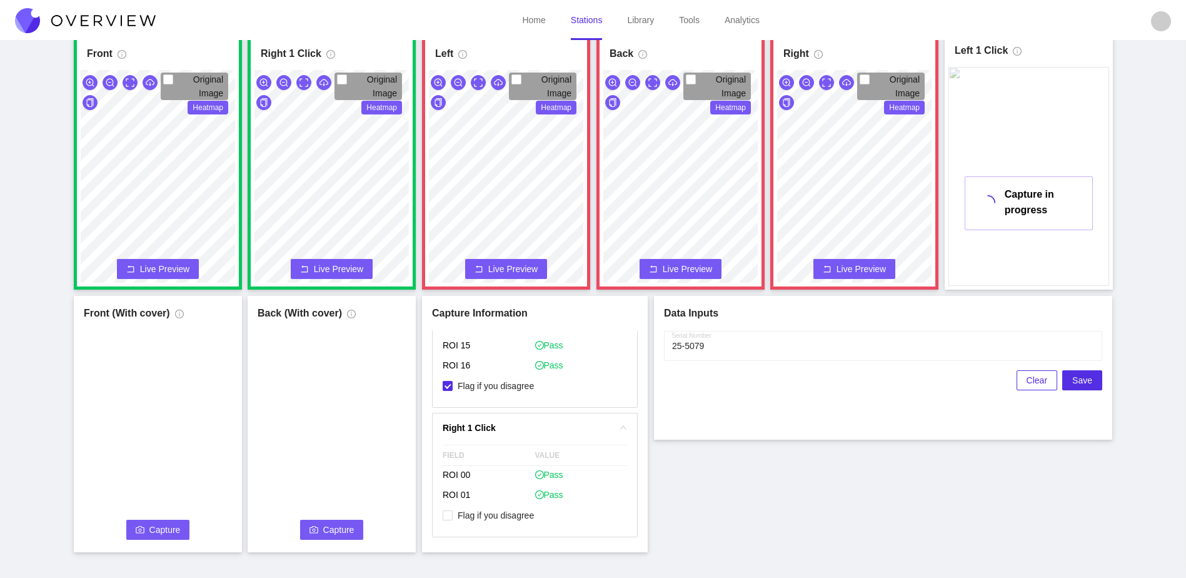
click at [792, 465] on div "Front Original Image Heatmap Capture Connecting... Please wait for the camera t…" at bounding box center [593, 292] width 1155 height 519
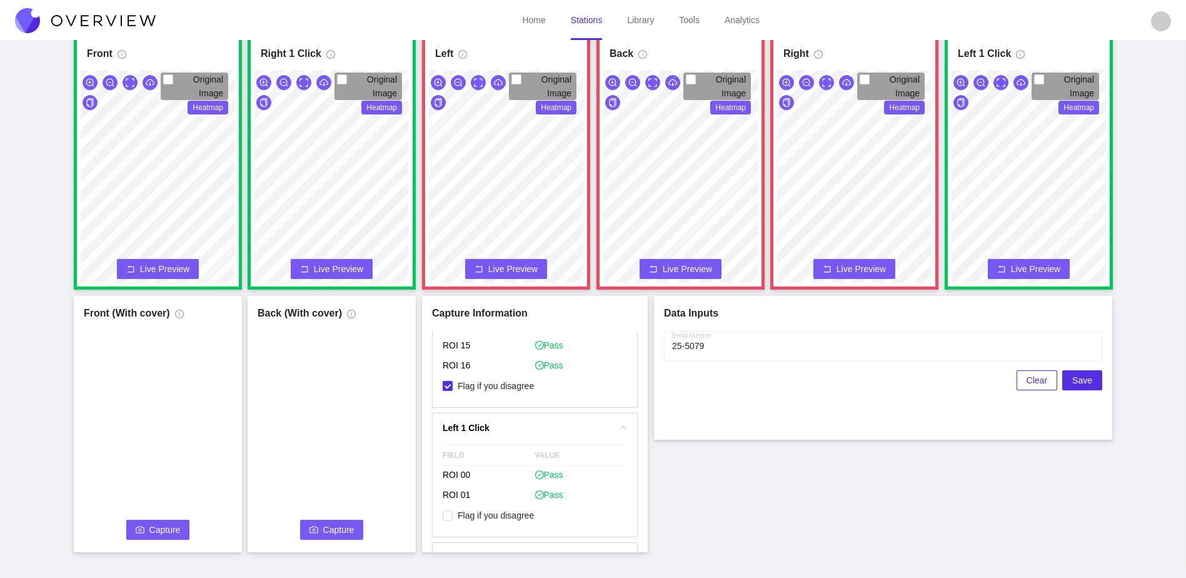
click at [159, 529] on span "Capture" at bounding box center [164, 530] width 31 height 14
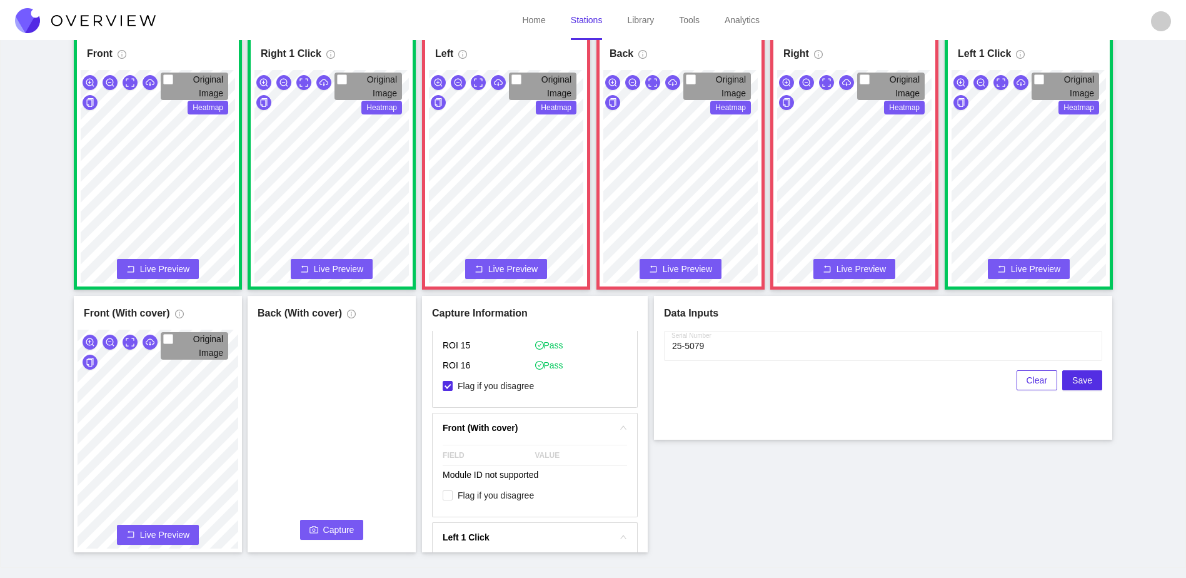
click at [328, 527] on span "Capture" at bounding box center [338, 530] width 31 height 14
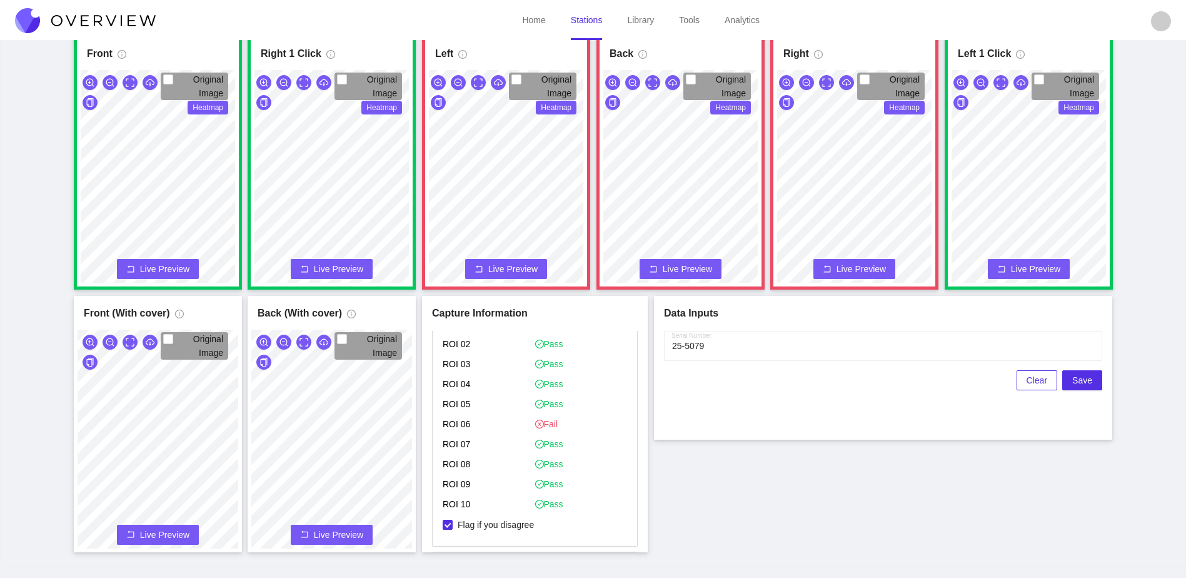
scroll to position [286, 0]
click at [1080, 378] on span "Save" at bounding box center [1082, 380] width 20 height 14
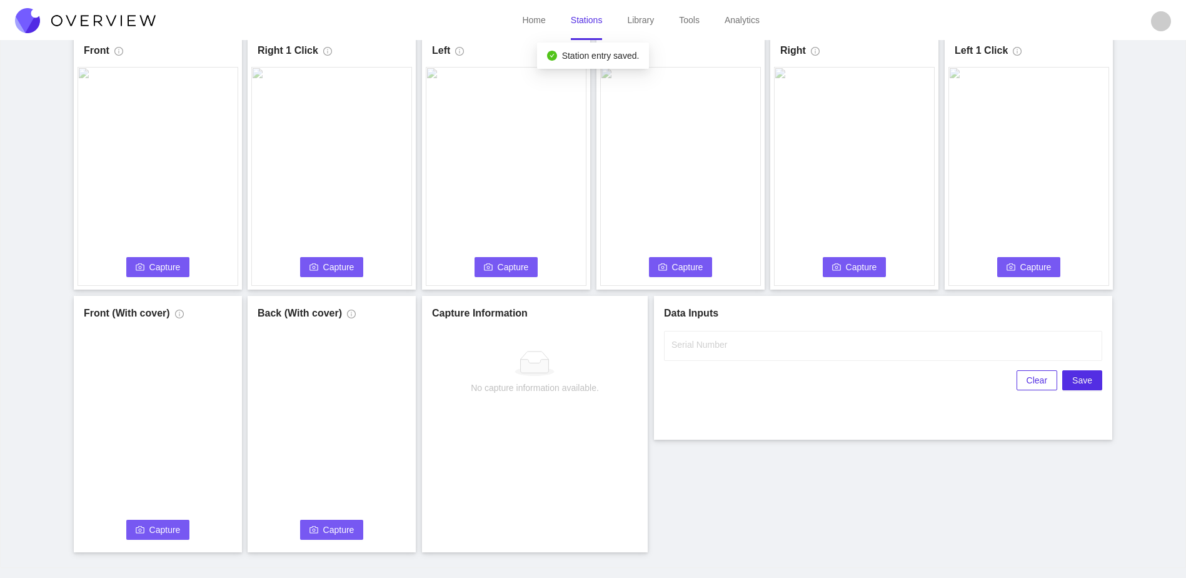
scroll to position [0, 0]
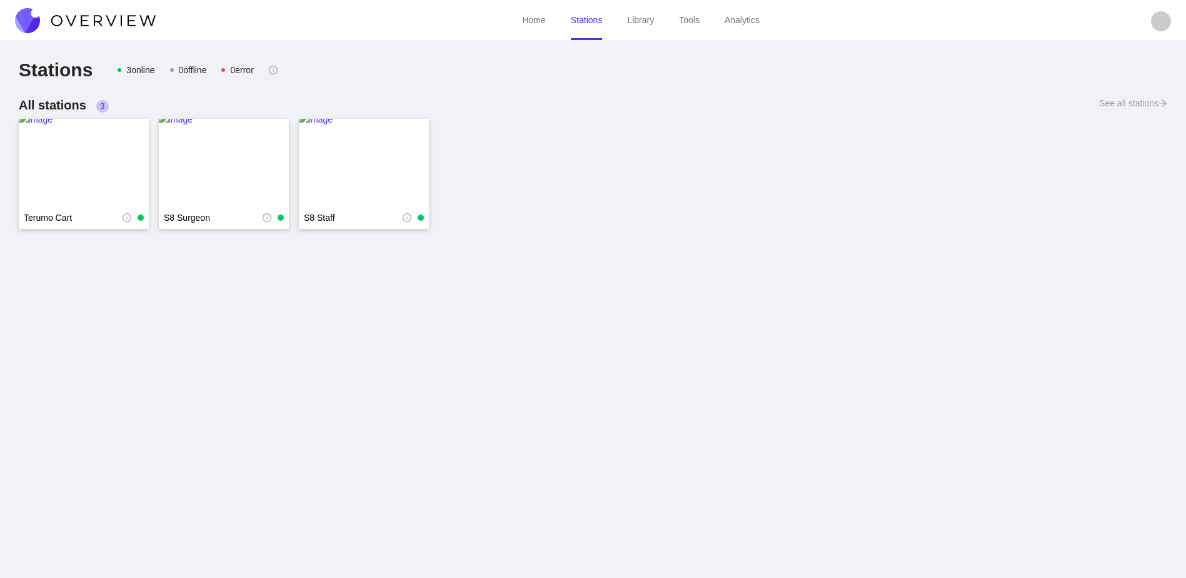
click at [259, 171] on img at bounding box center [224, 163] width 130 height 100
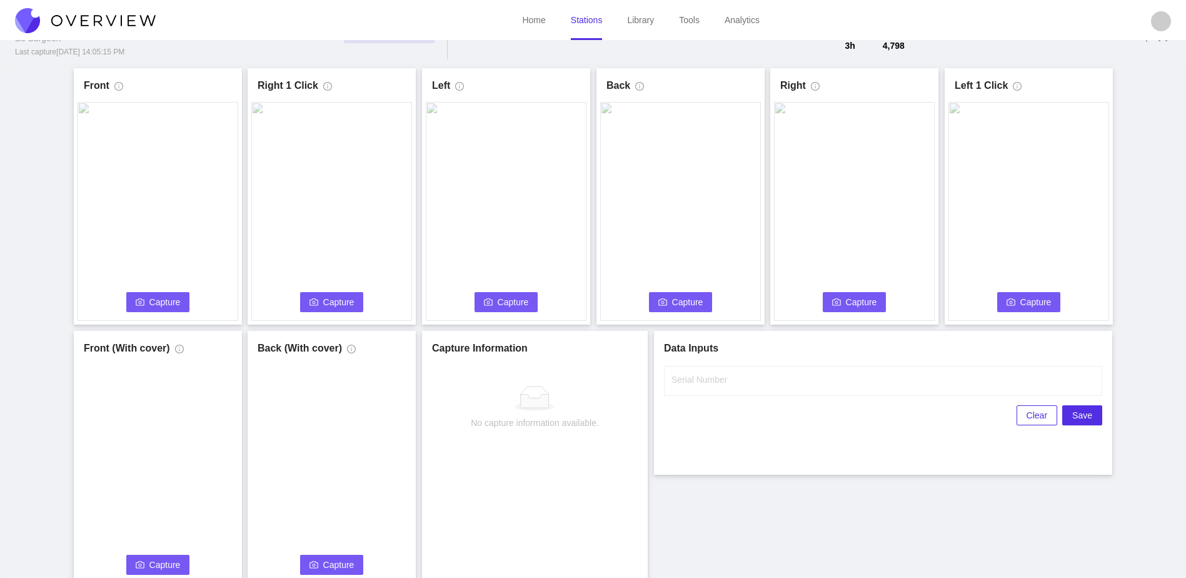
scroll to position [63, 0]
